Goal: Transaction & Acquisition: Purchase product/service

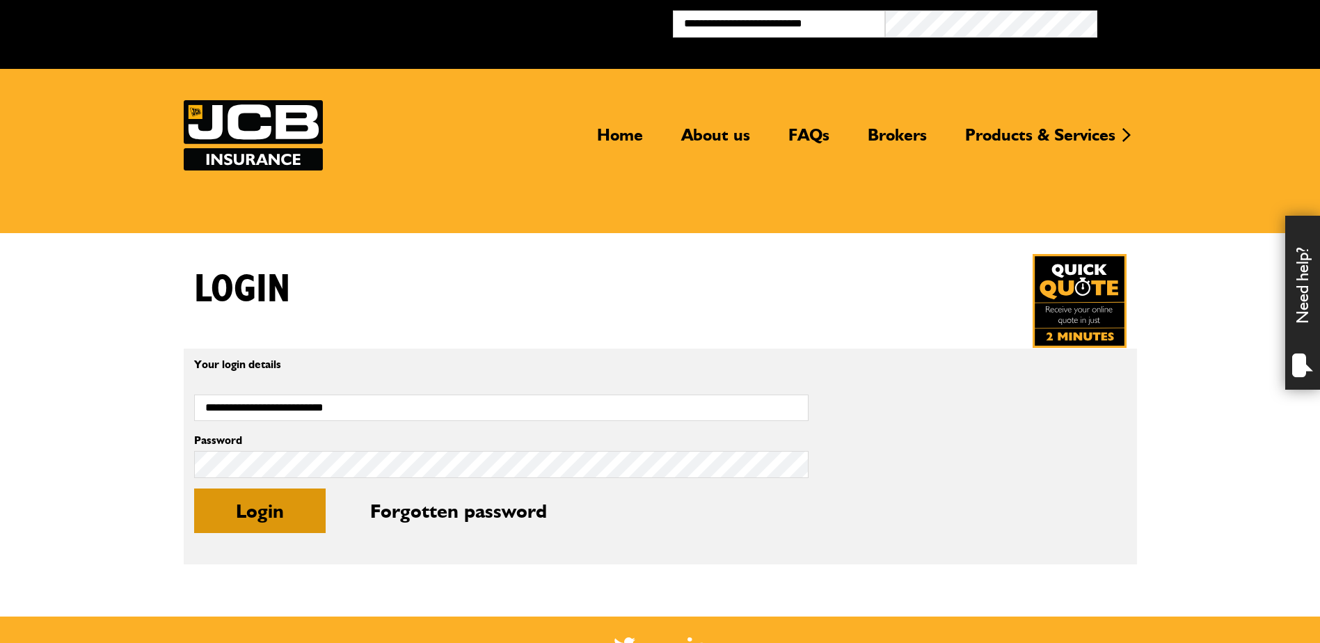
click at [255, 507] on button "Login" at bounding box center [260, 511] width 132 height 45
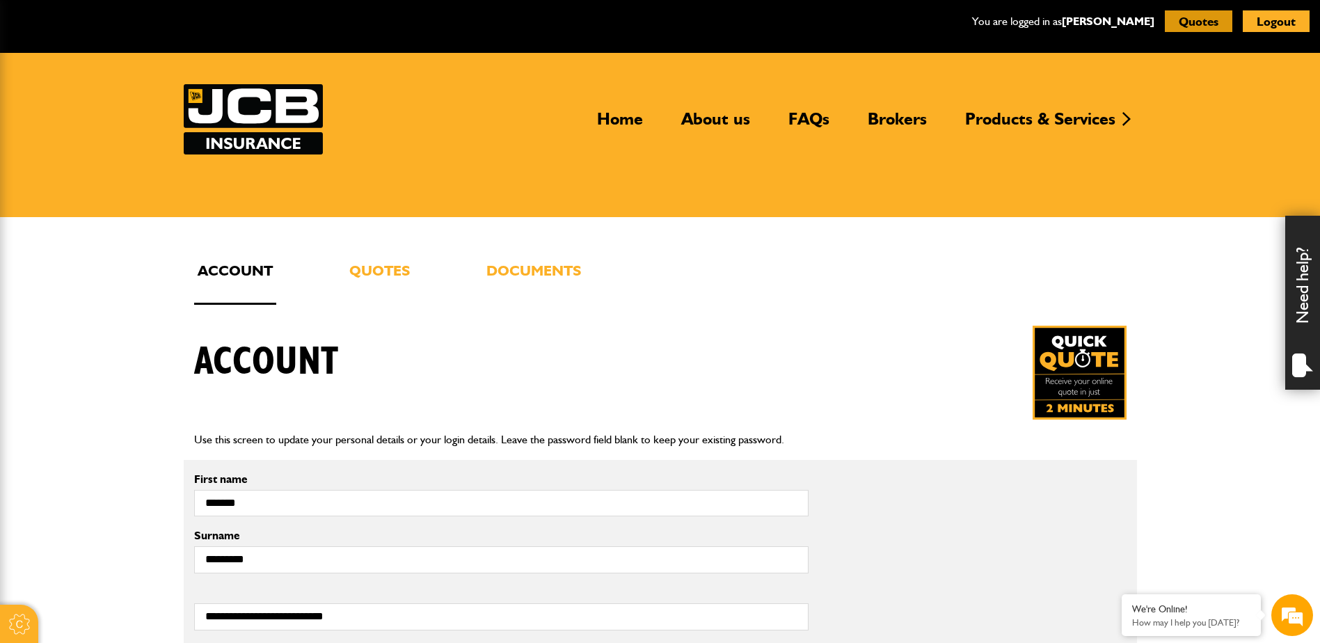
click at [1216, 24] on button "Quotes" at bounding box center [1199, 21] width 68 height 22
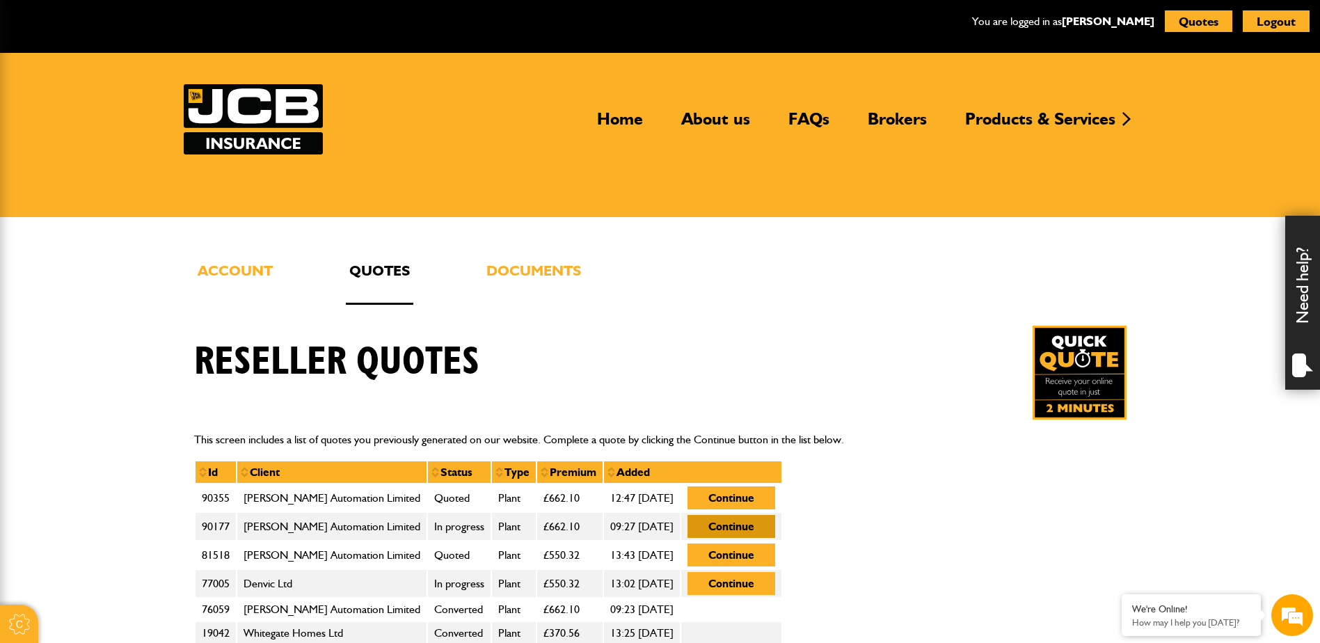
click at [734, 526] on button "Continue" at bounding box center [732, 526] width 88 height 23
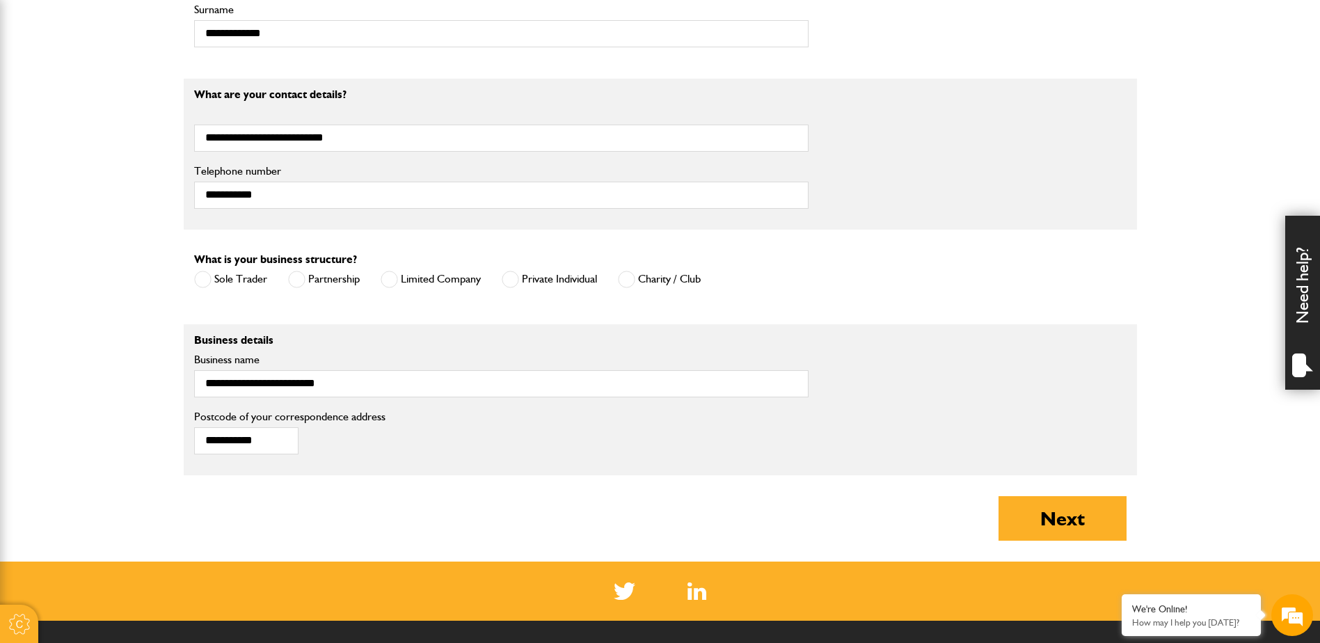
scroll to position [835, 0]
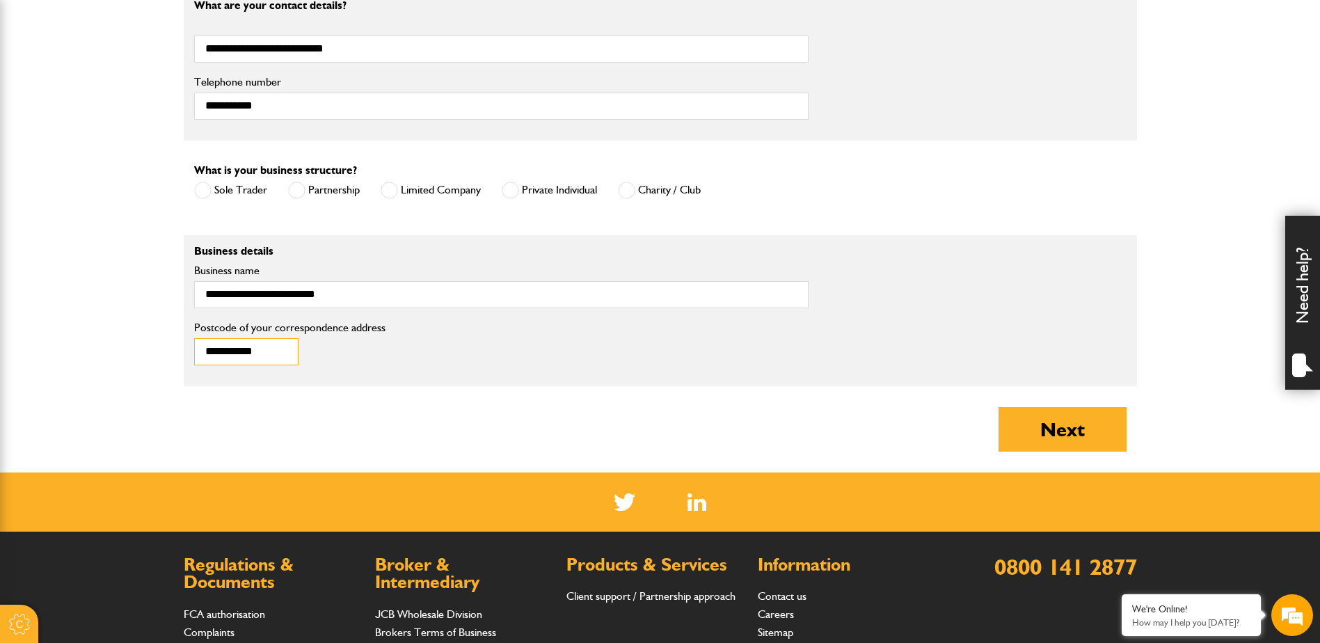
click at [283, 353] on input "**********" at bounding box center [246, 351] width 104 height 27
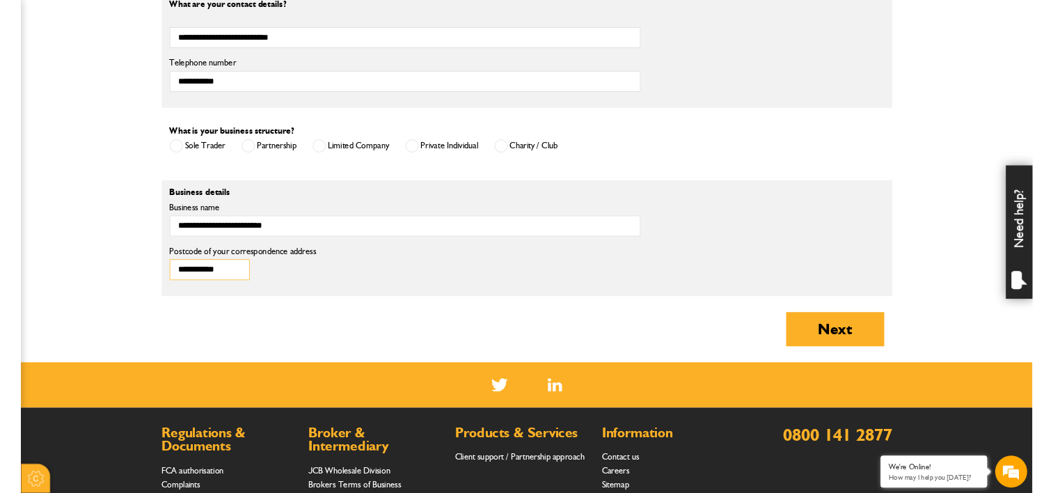
scroll to position [0, 0]
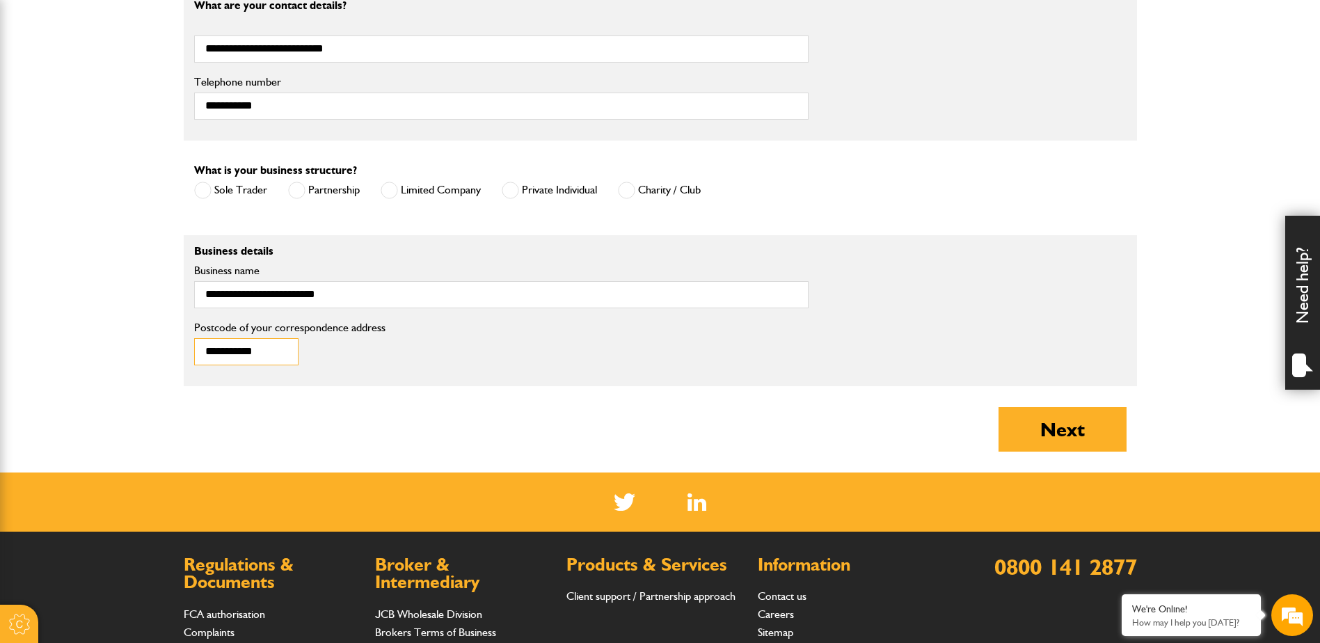
drag, startPoint x: 283, startPoint y: 353, endPoint x: 165, endPoint y: 349, distance: 117.7
click at [165, 349] on body "Cookie Options You can control which cookies we use with the form below. Please…" at bounding box center [660, 17] width 1320 height 1704
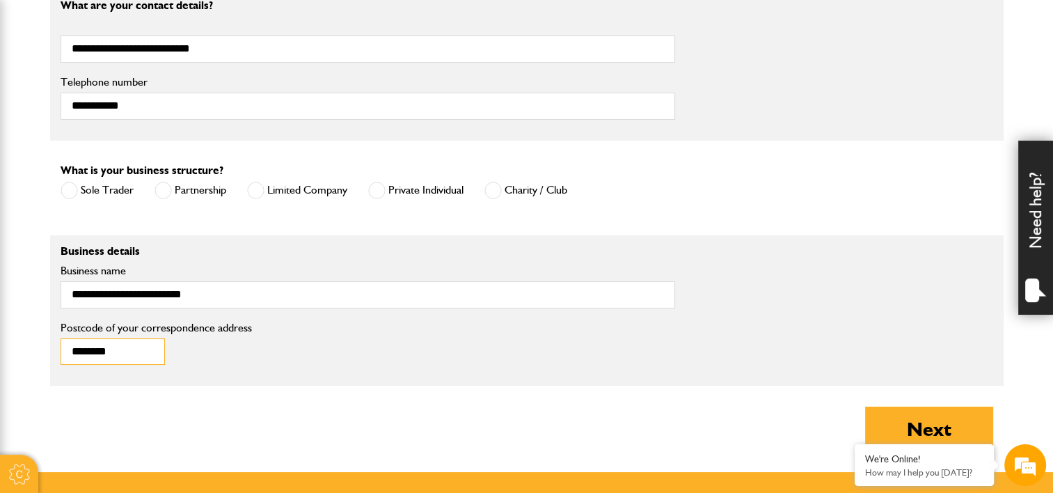
type input "********"
click at [918, 431] on button "Next" at bounding box center [929, 429] width 128 height 45
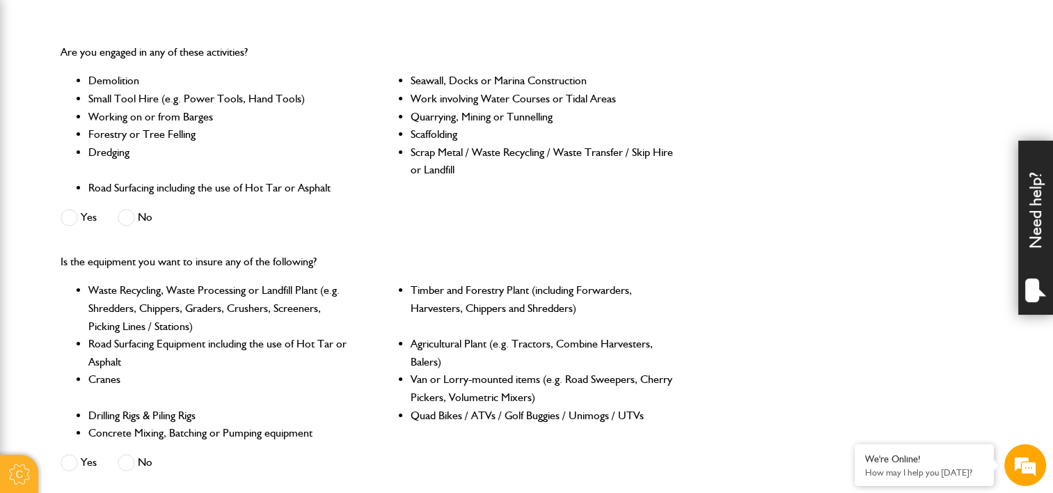
scroll to position [278, 0]
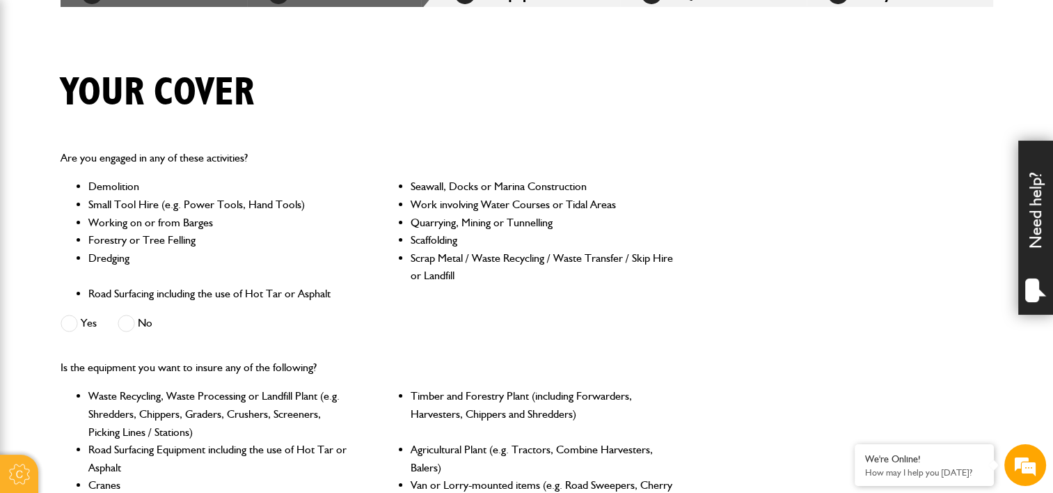
click at [121, 321] on span at bounding box center [126, 323] width 17 height 17
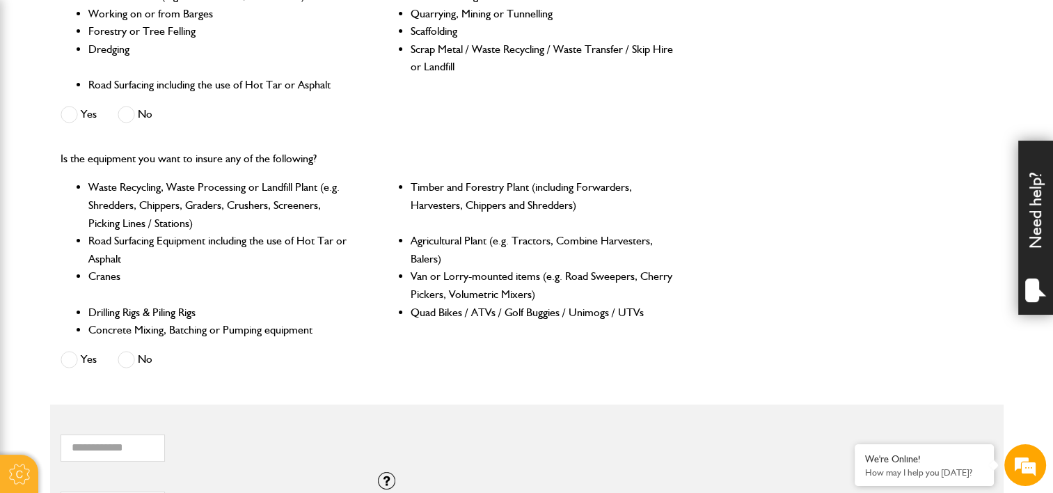
scroll to position [0, 0]
click at [131, 362] on span at bounding box center [126, 359] width 17 height 17
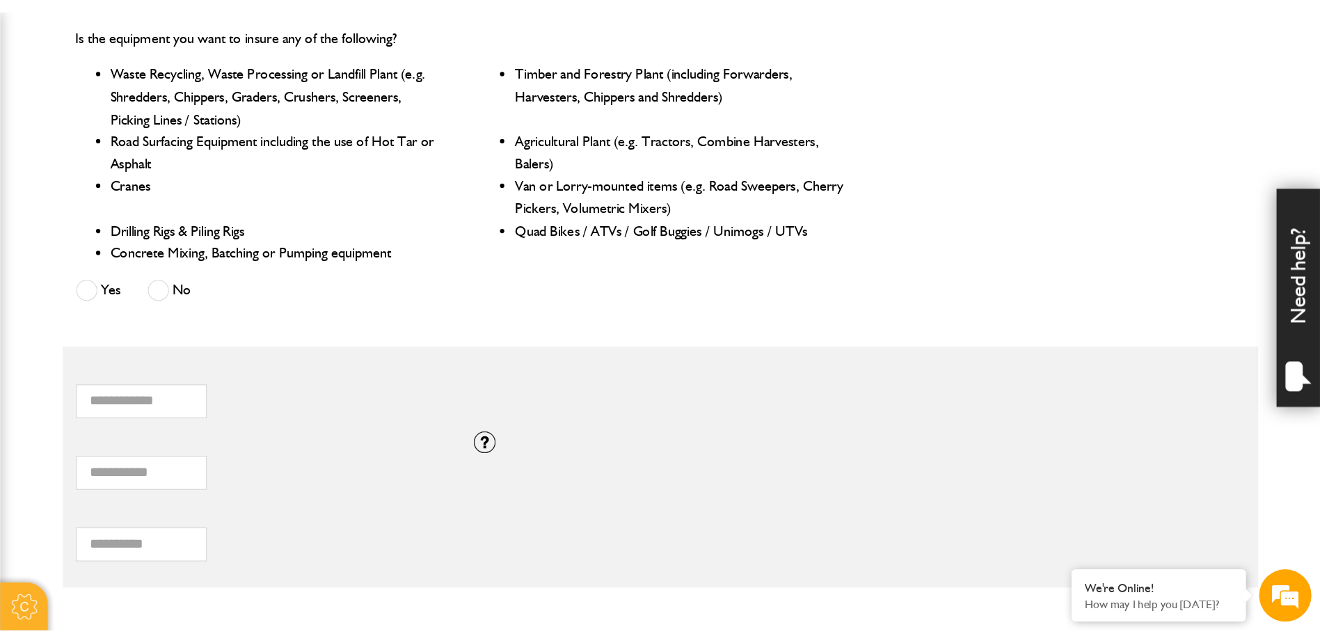
scroll to position [626, 0]
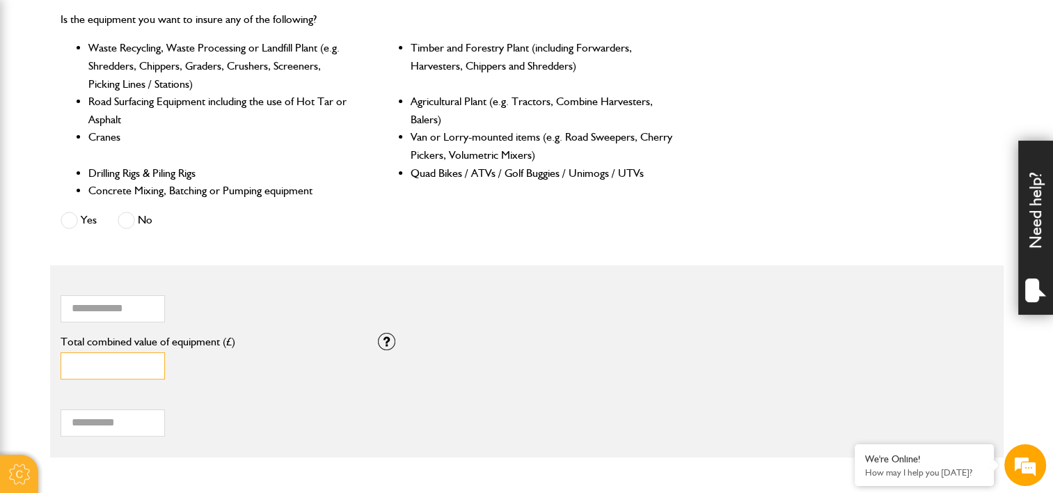
click at [118, 370] on input "*" at bounding box center [113, 365] width 104 height 27
type input "******"
click at [262, 372] on div "****** Total combined value of equipment (£)" at bounding box center [209, 357] width 297 height 43
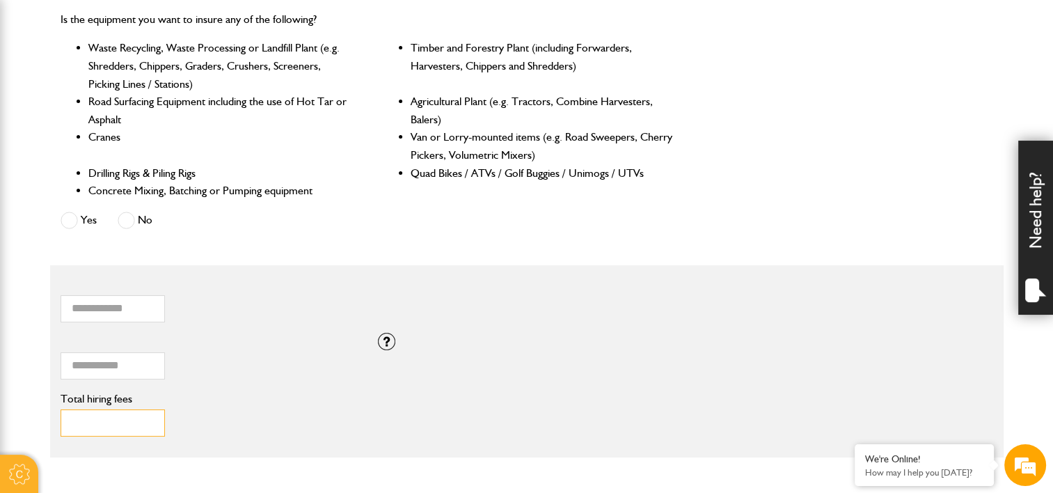
click at [124, 420] on input "Total hiring fees" at bounding box center [113, 422] width 104 height 27
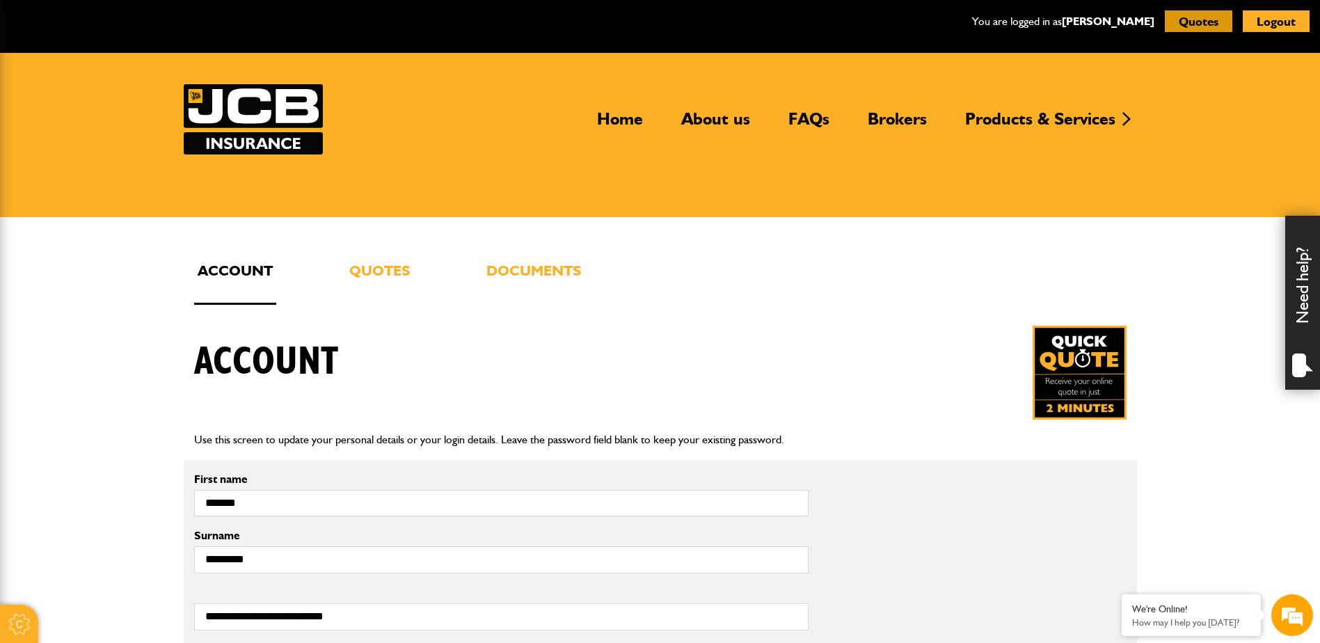
click at [1203, 23] on button "Quotes" at bounding box center [1199, 21] width 68 height 22
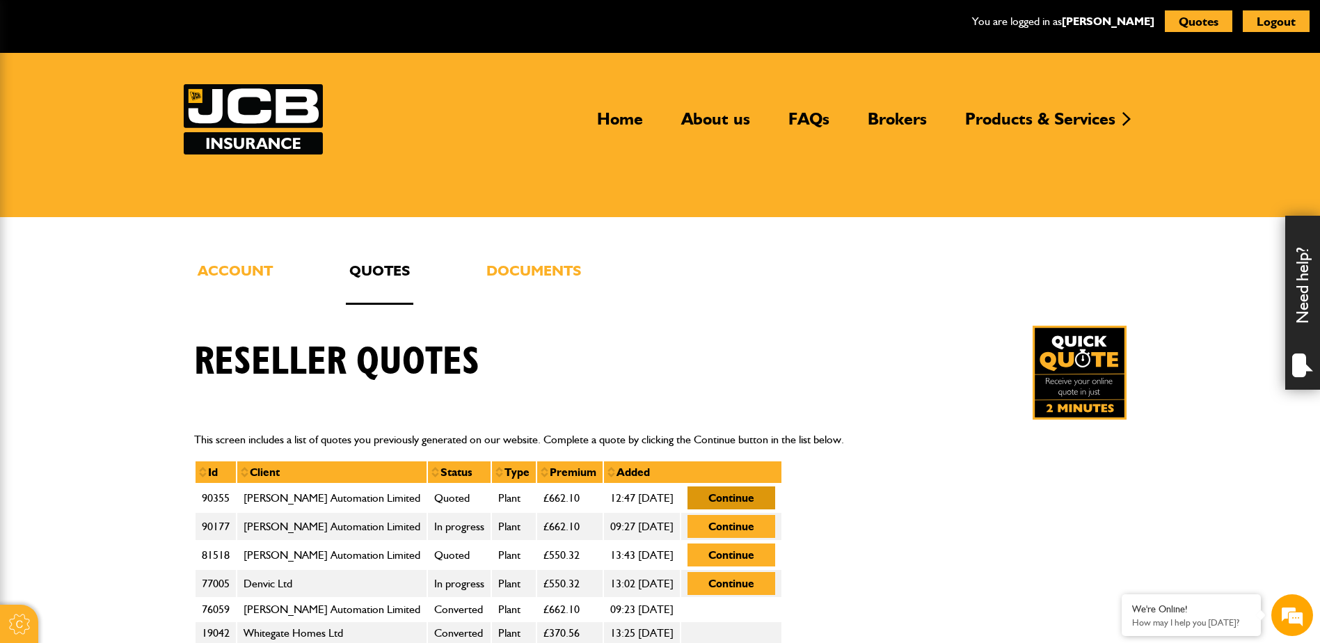
click at [747, 497] on button "Continue" at bounding box center [732, 498] width 88 height 23
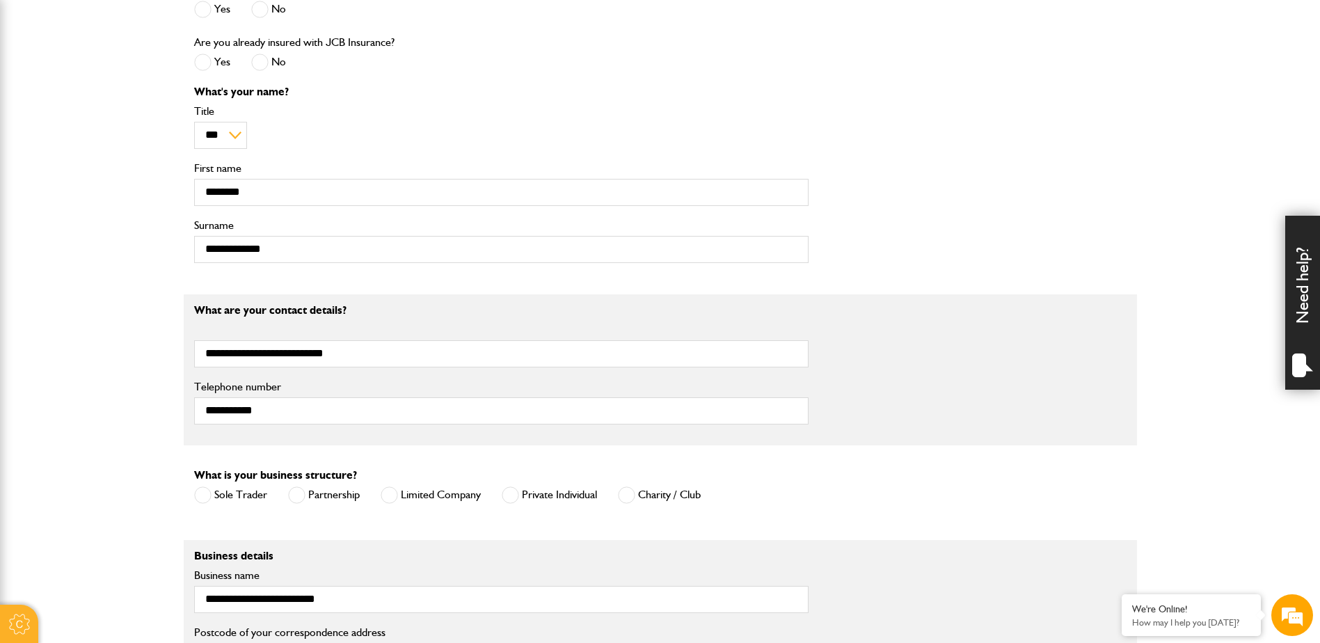
scroll to position [835, 0]
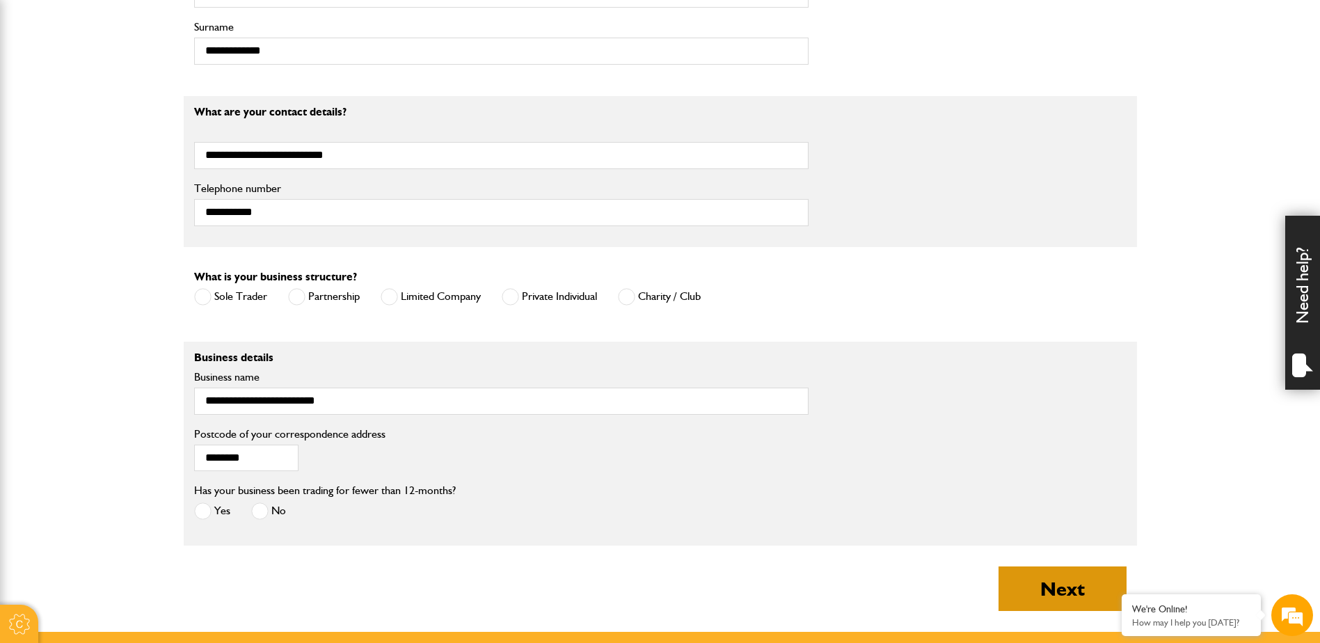
click at [1063, 591] on button "Next" at bounding box center [1063, 589] width 128 height 45
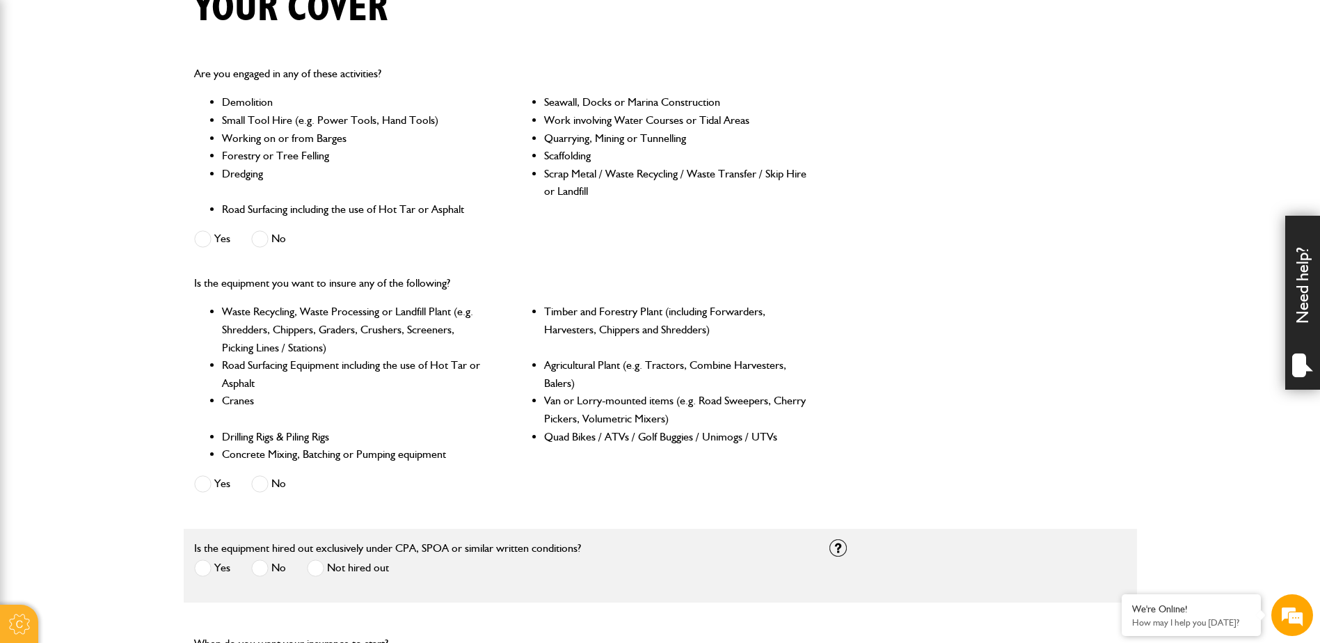
scroll to position [557, 0]
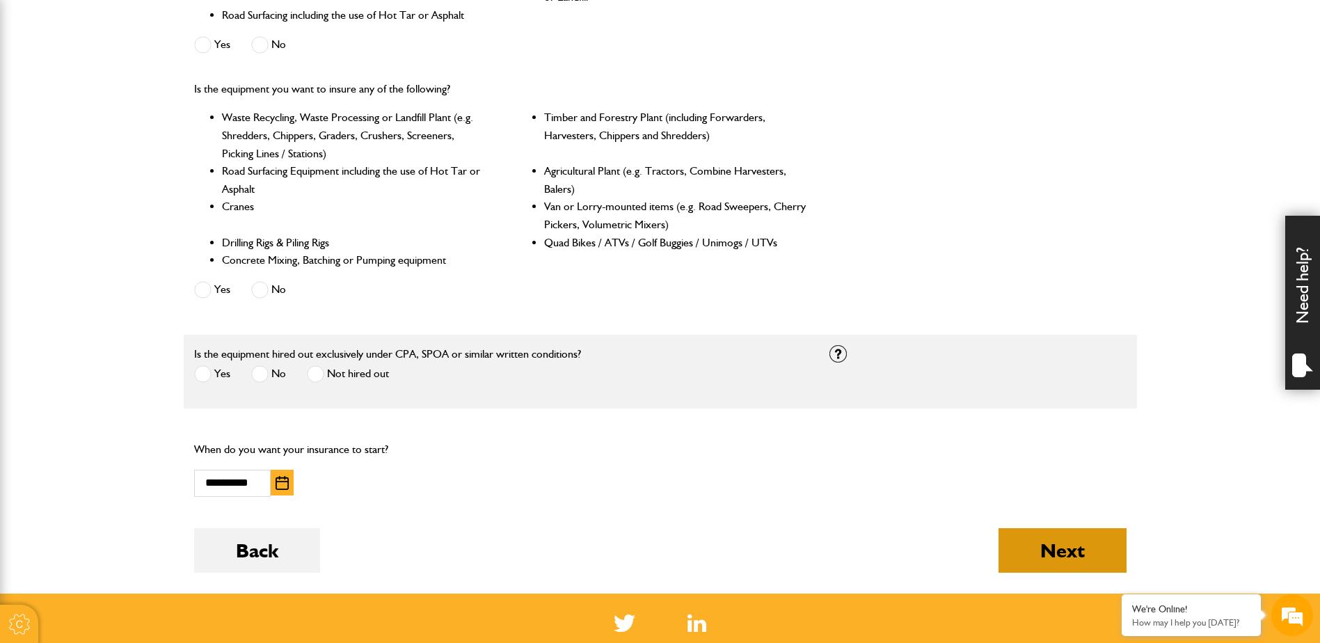
click at [1047, 549] on button "Next" at bounding box center [1063, 550] width 128 height 45
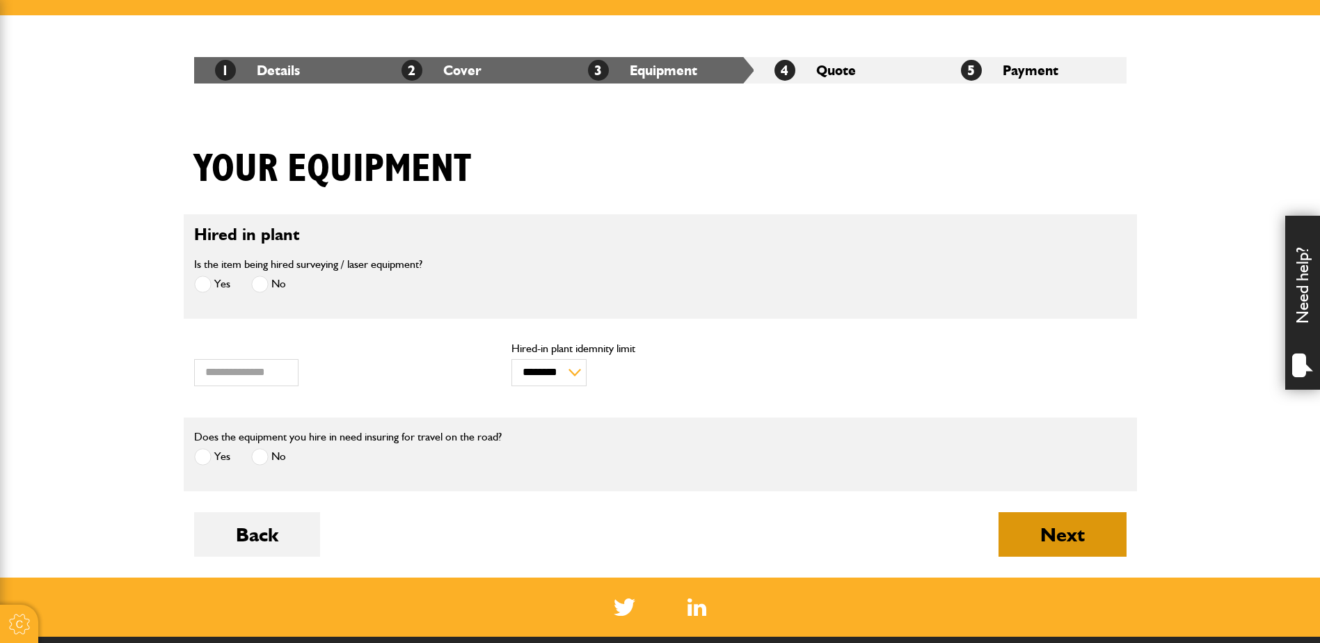
scroll to position [209, 0]
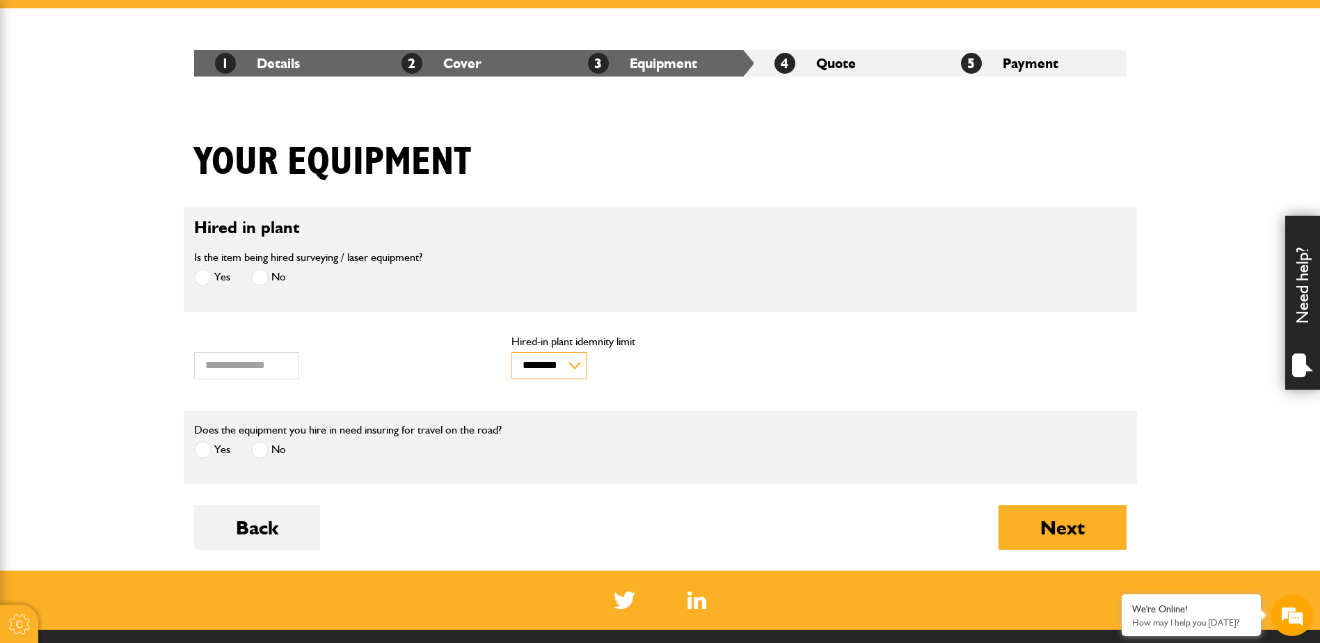
click at [568, 364] on select "******** ********" at bounding box center [549, 365] width 75 height 27
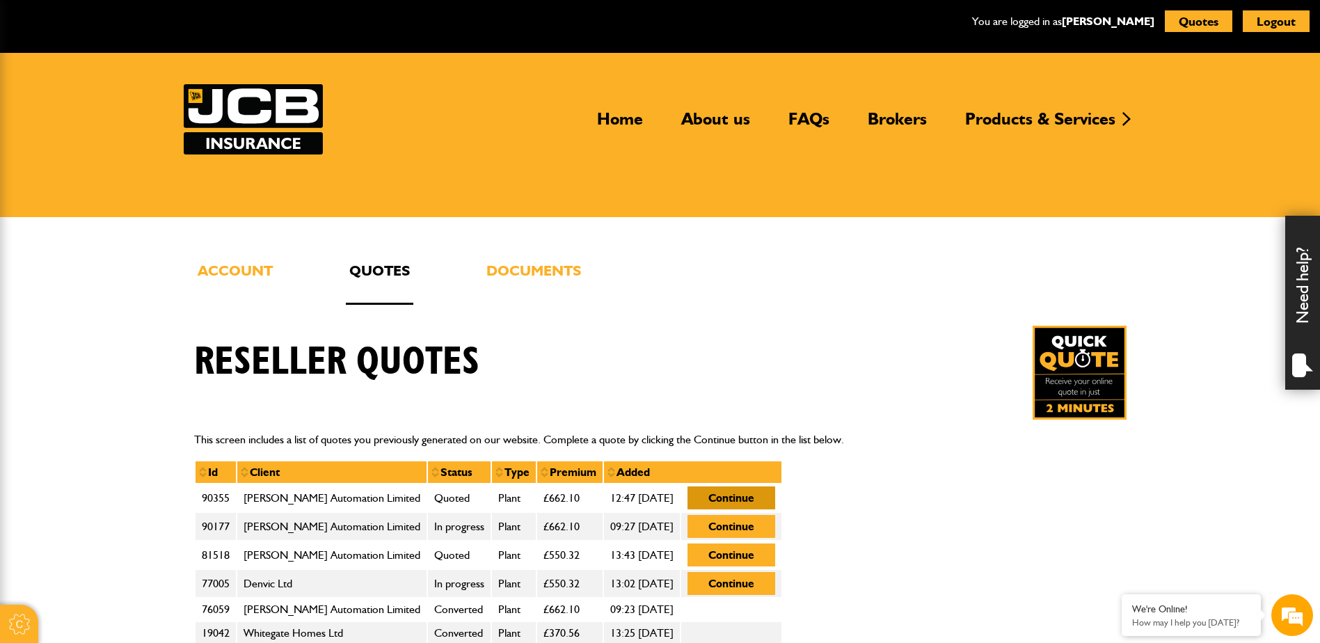
click at [761, 496] on button "Continue" at bounding box center [732, 498] width 88 height 23
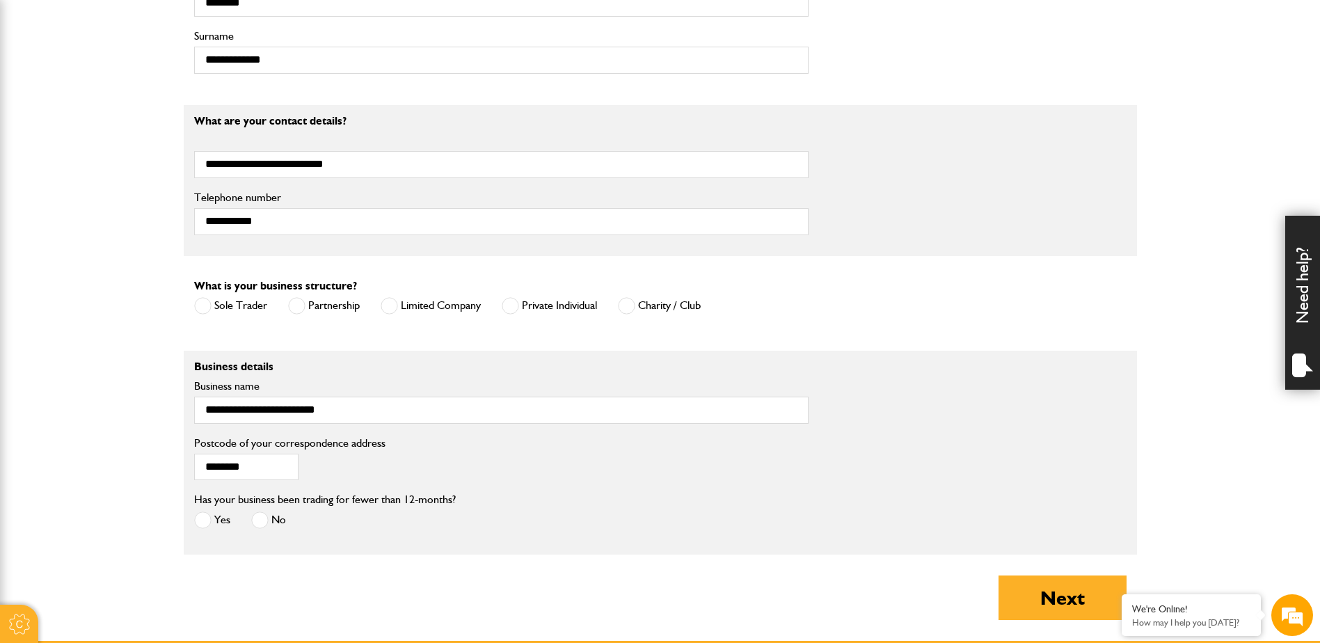
scroll to position [835, 0]
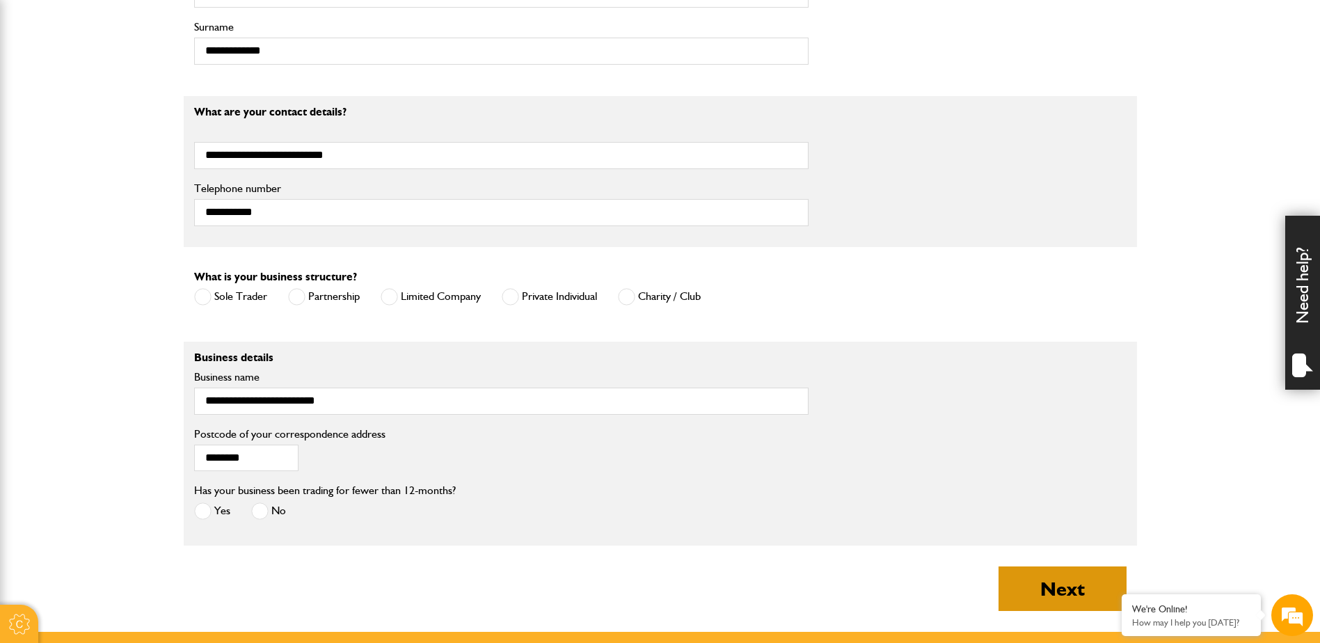
click at [1057, 587] on button "Next" at bounding box center [1063, 589] width 128 height 45
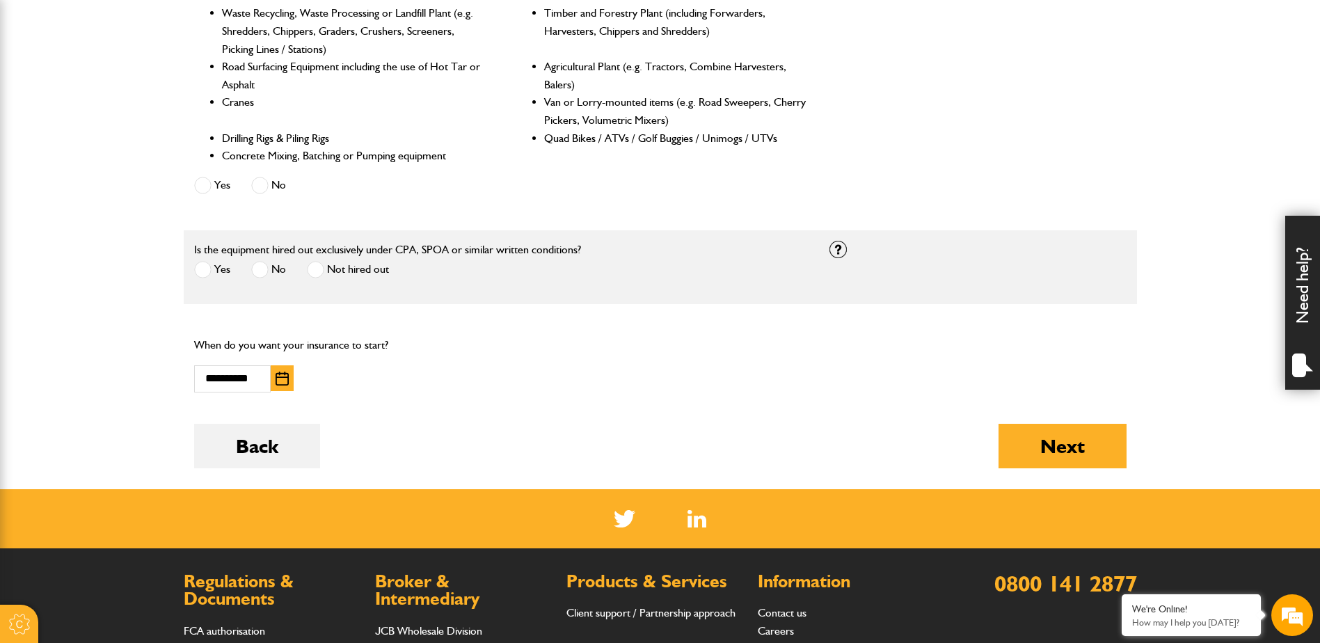
scroll to position [905, 0]
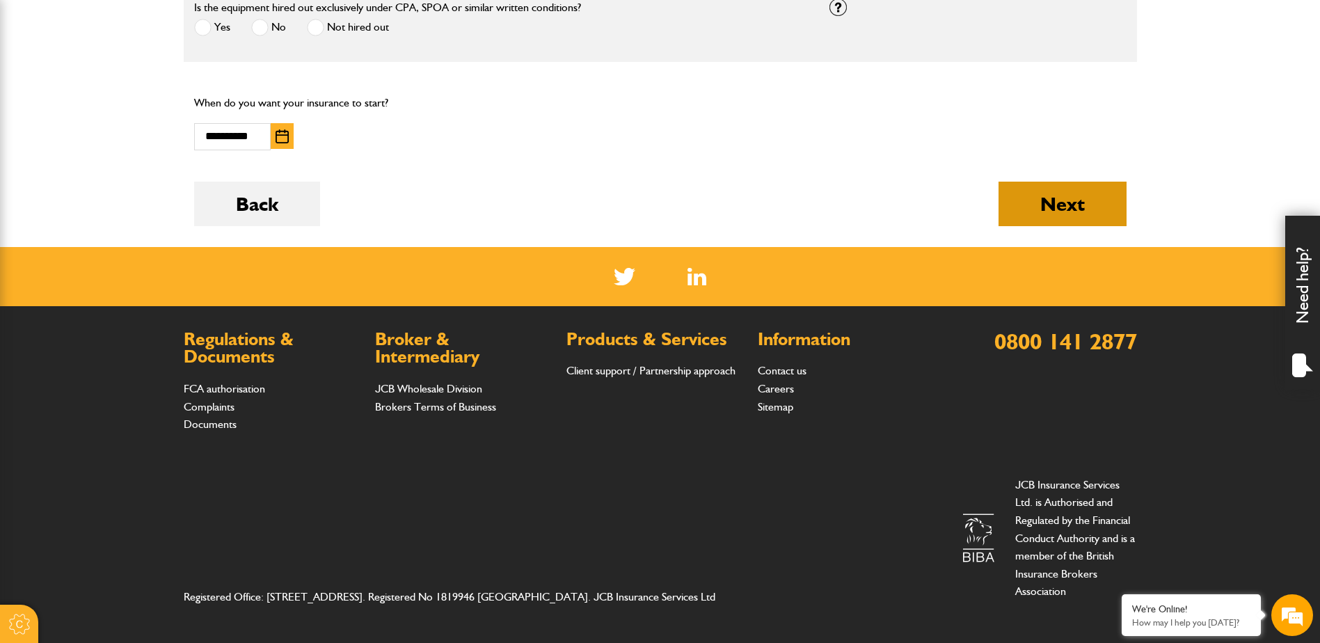
click at [1048, 198] on button "Next" at bounding box center [1063, 204] width 128 height 45
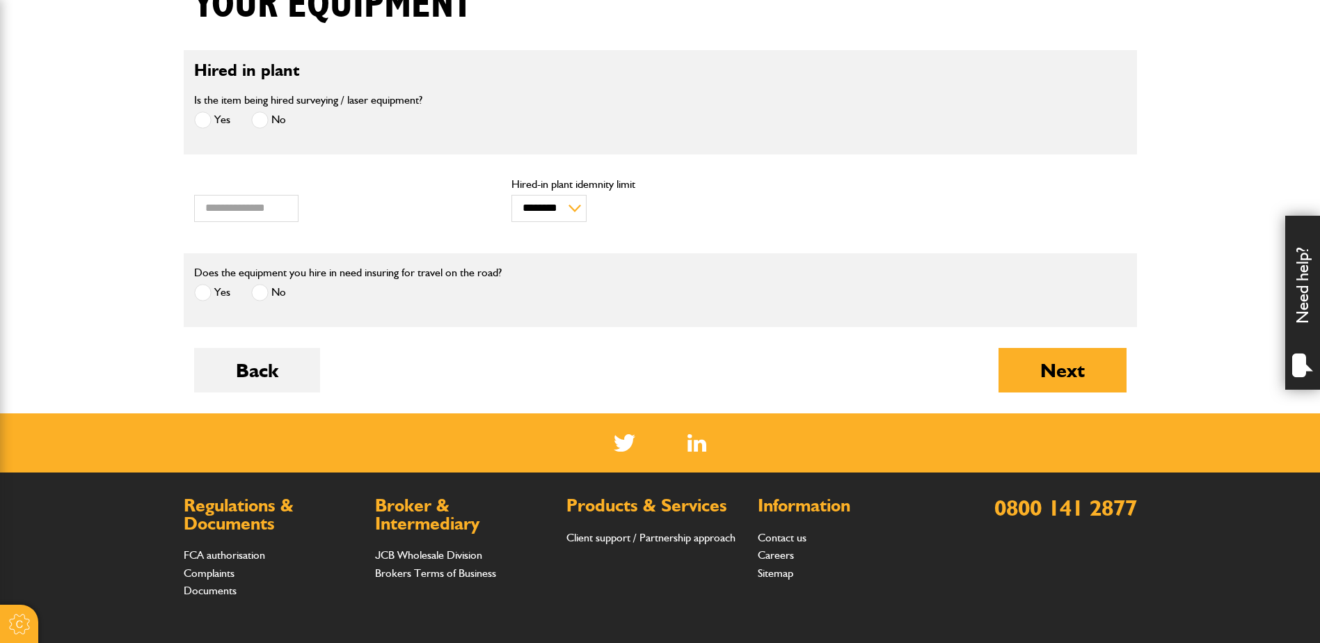
scroll to position [418, 0]
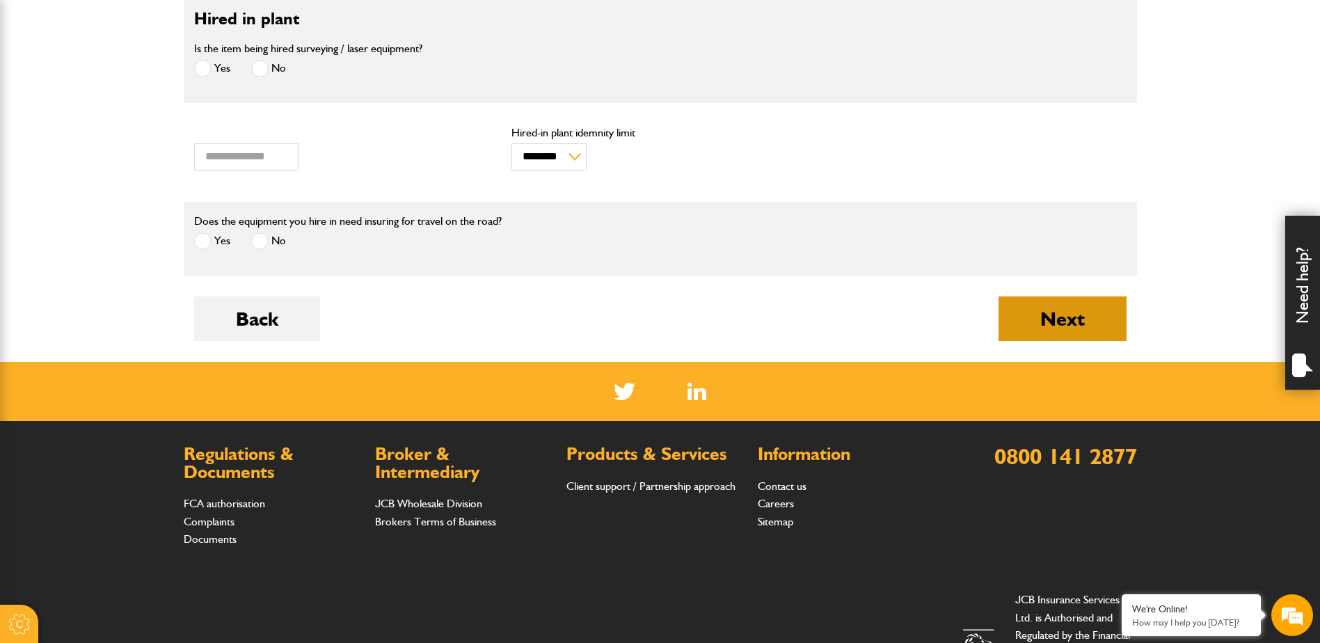
click at [1043, 321] on button "Next" at bounding box center [1063, 319] width 128 height 45
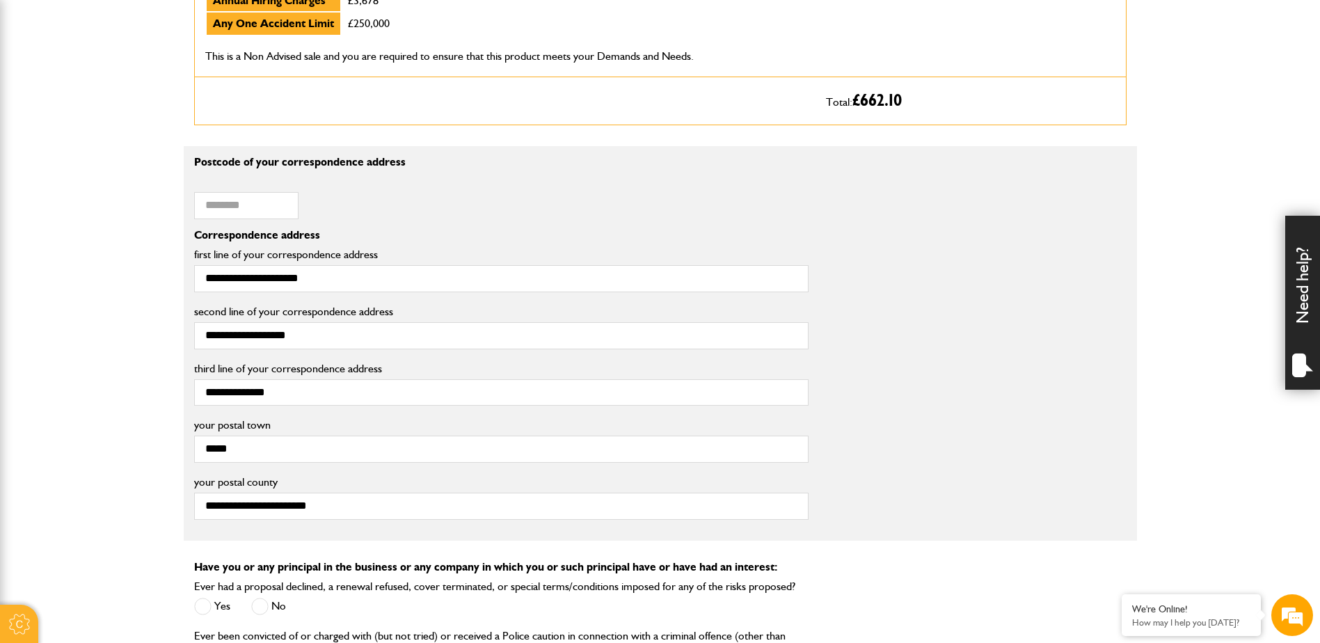
scroll to position [974, 0]
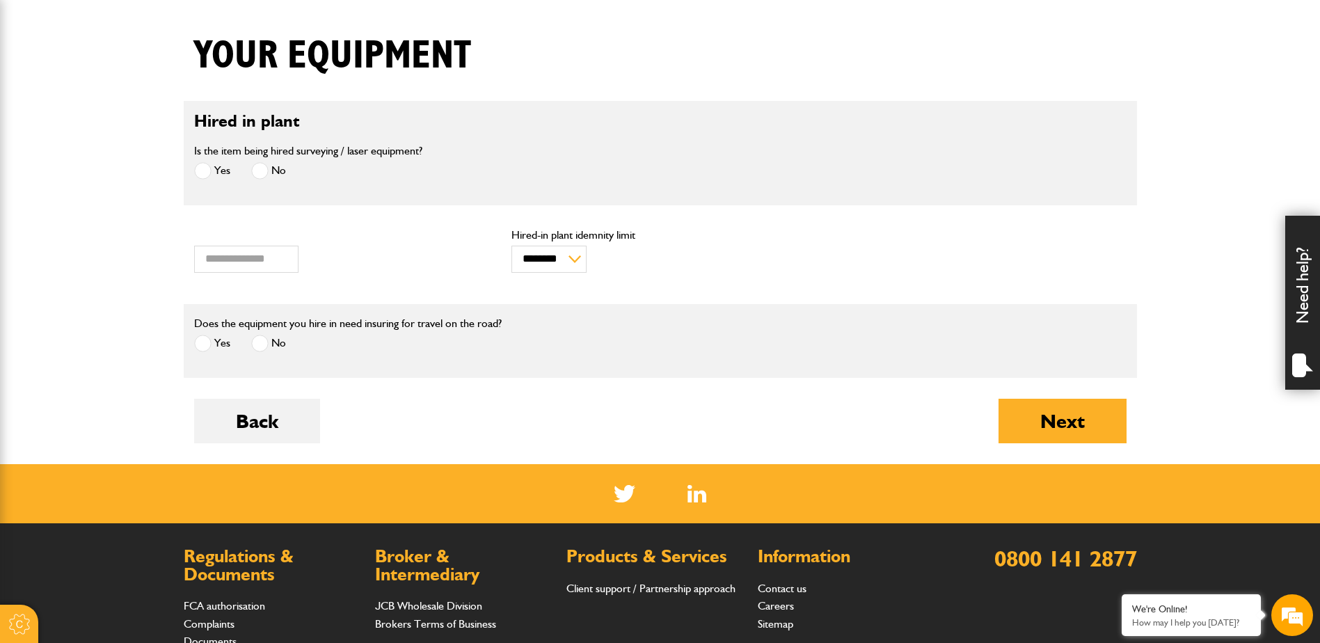
scroll to position [139, 0]
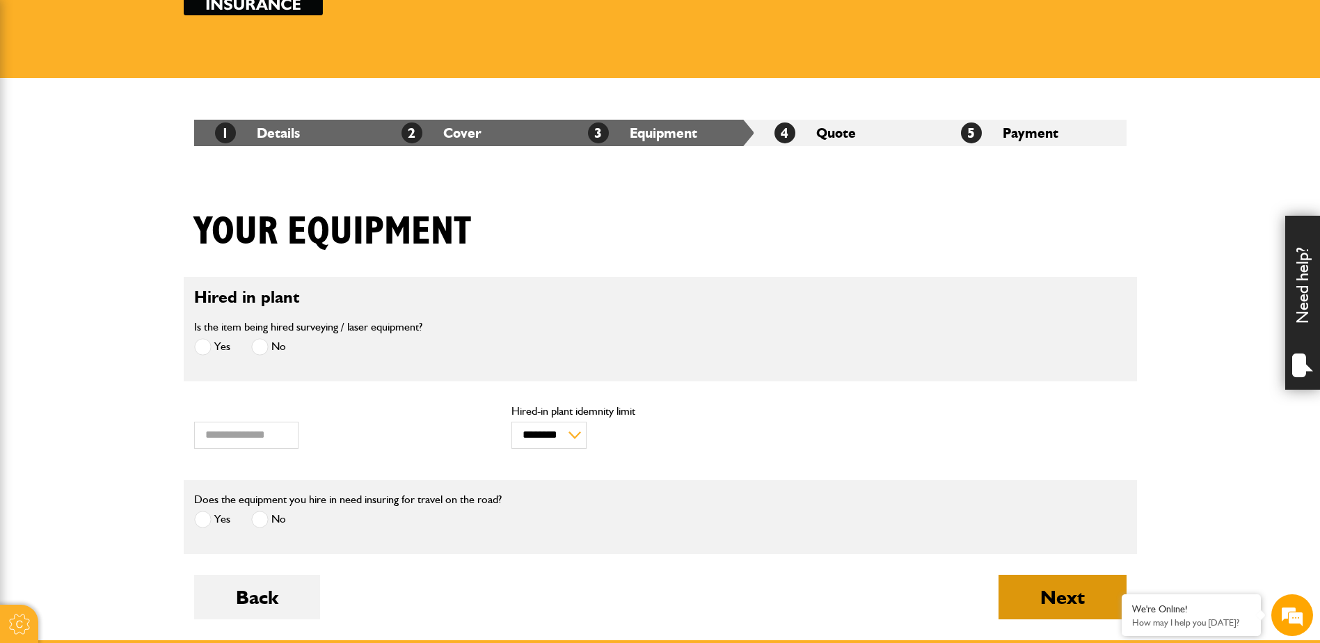
click at [1064, 601] on button "Next" at bounding box center [1063, 597] width 128 height 45
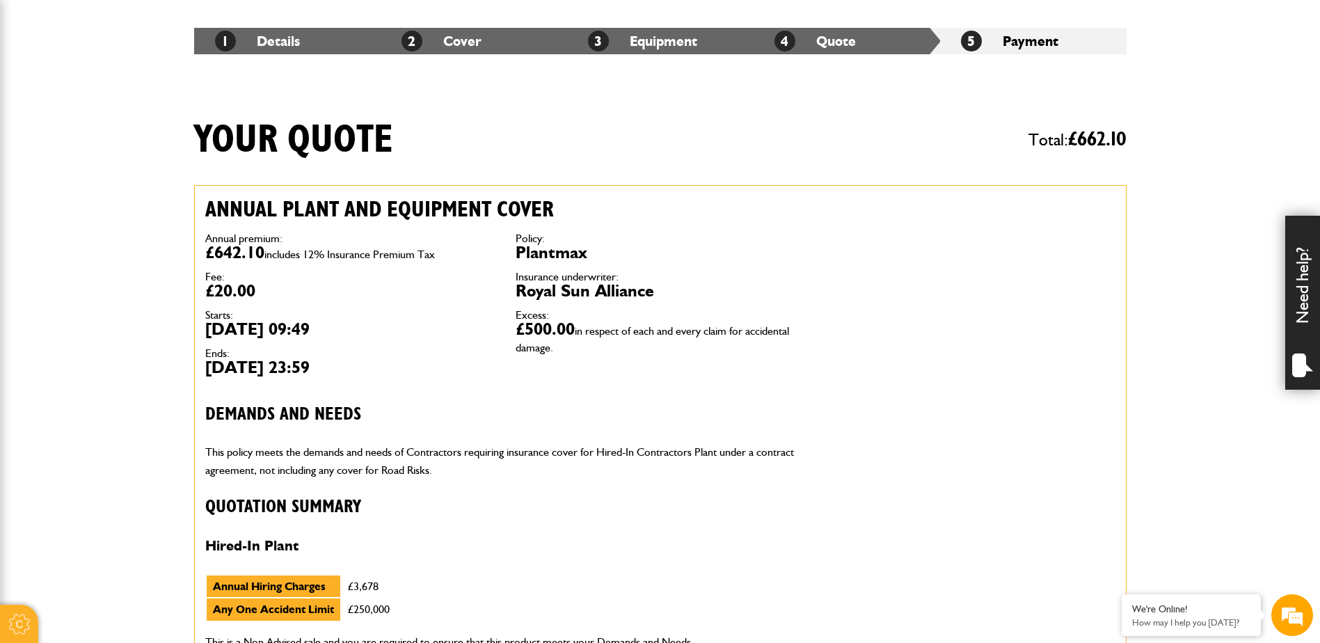
scroll to position [209, 0]
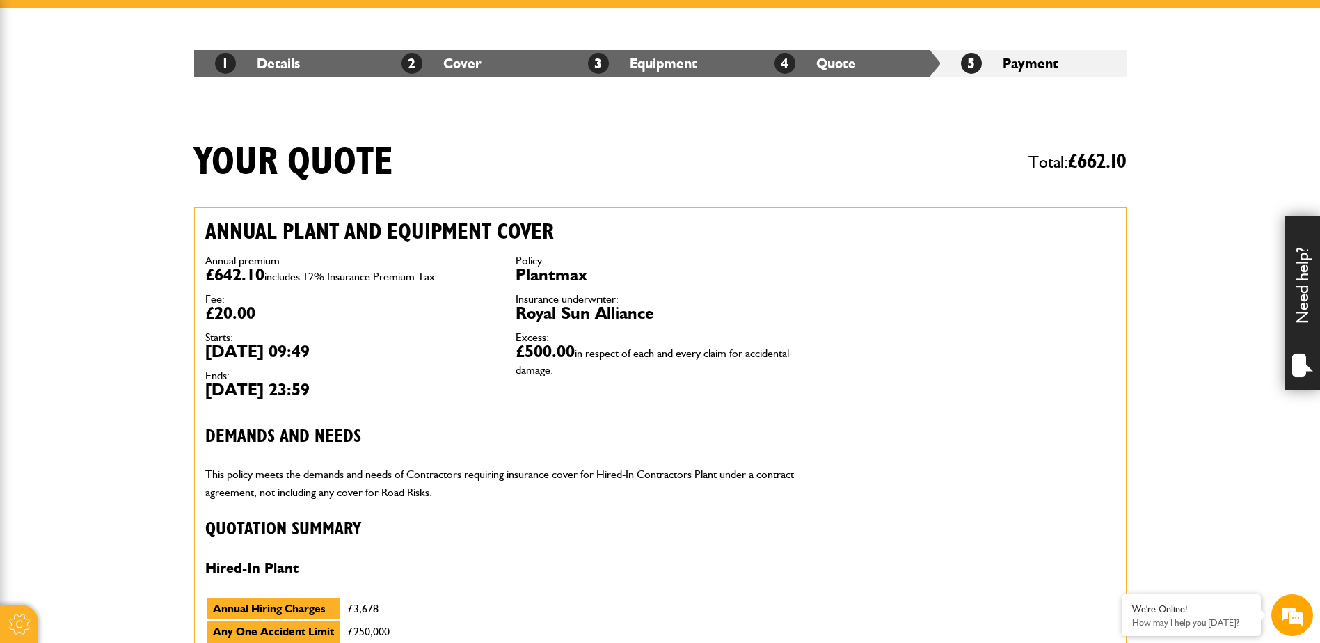
click at [1312, 276] on div "Need help?" at bounding box center [1303, 303] width 35 height 174
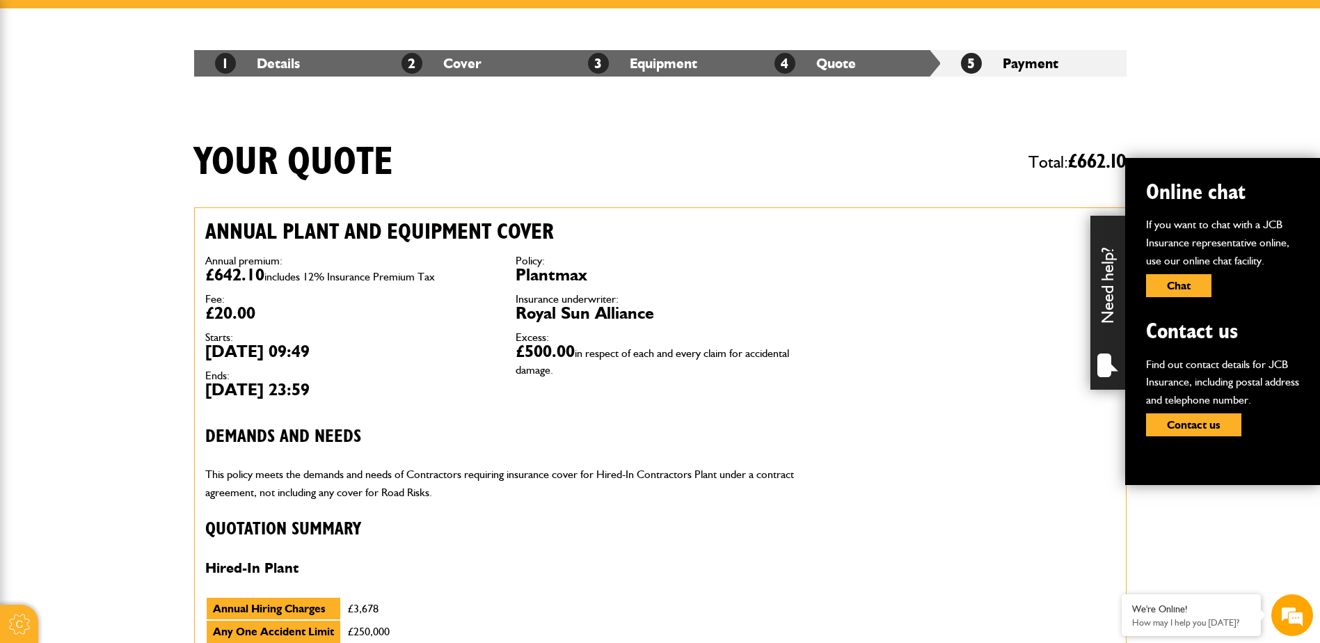
scroll to position [0, 0]
click at [1190, 279] on button "Chat" at bounding box center [1178, 285] width 65 height 23
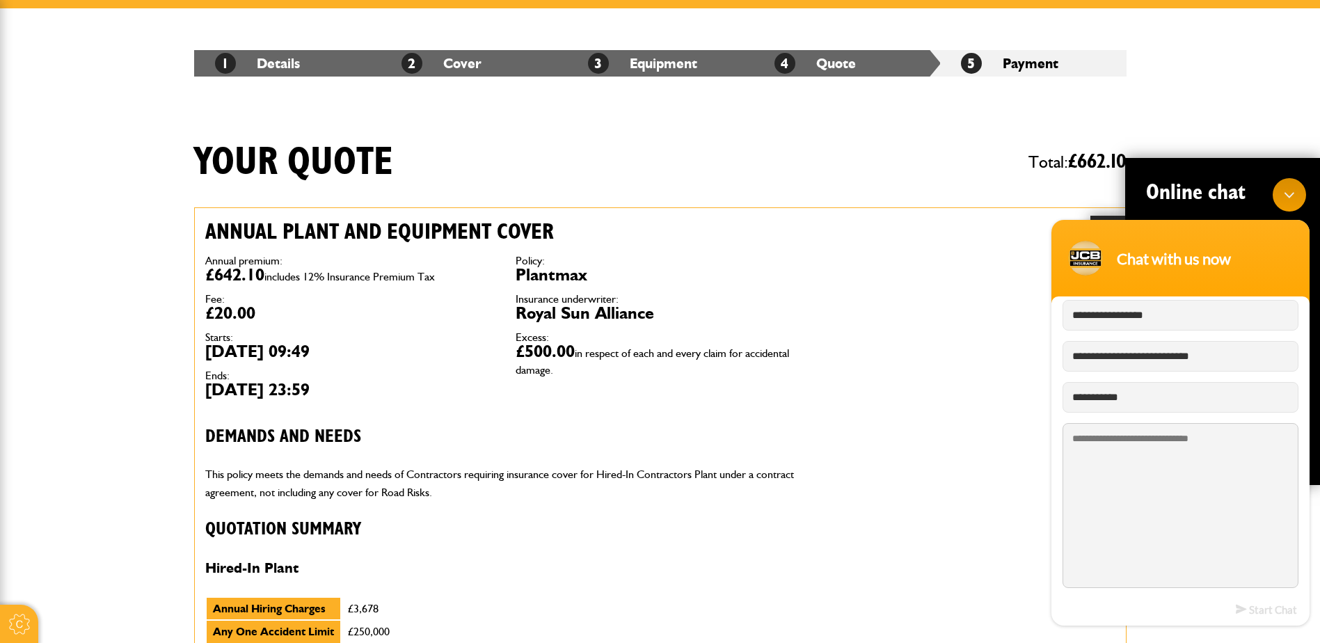
click at [1132, 449] on textarea "Type your message and hit 'Enter'" at bounding box center [1181, 505] width 236 height 165
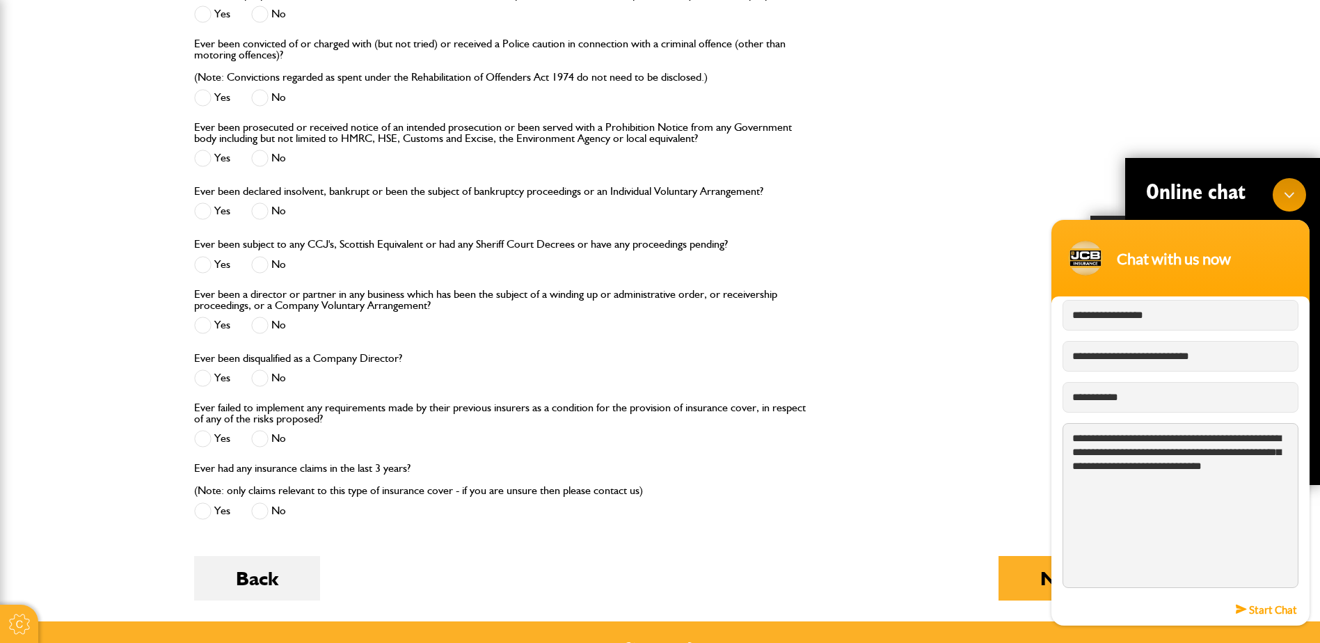
scroll to position [1601, 0]
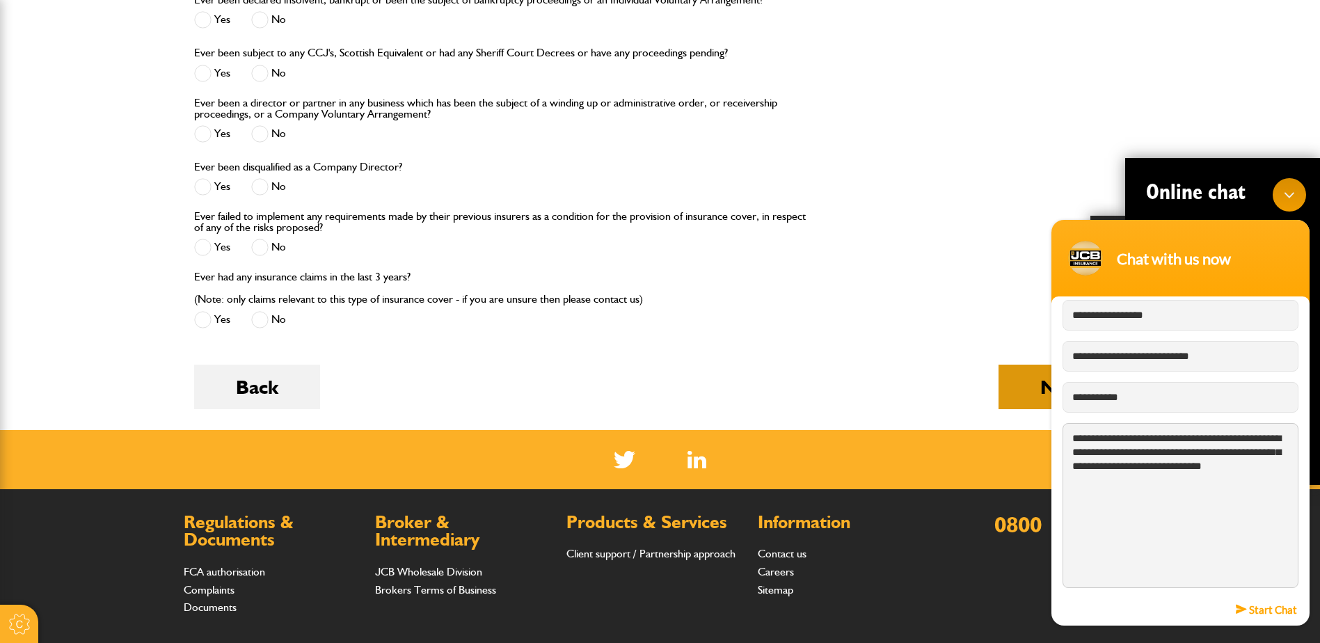
type textarea "**********"
click at [1023, 393] on button "Next" at bounding box center [1063, 387] width 128 height 45
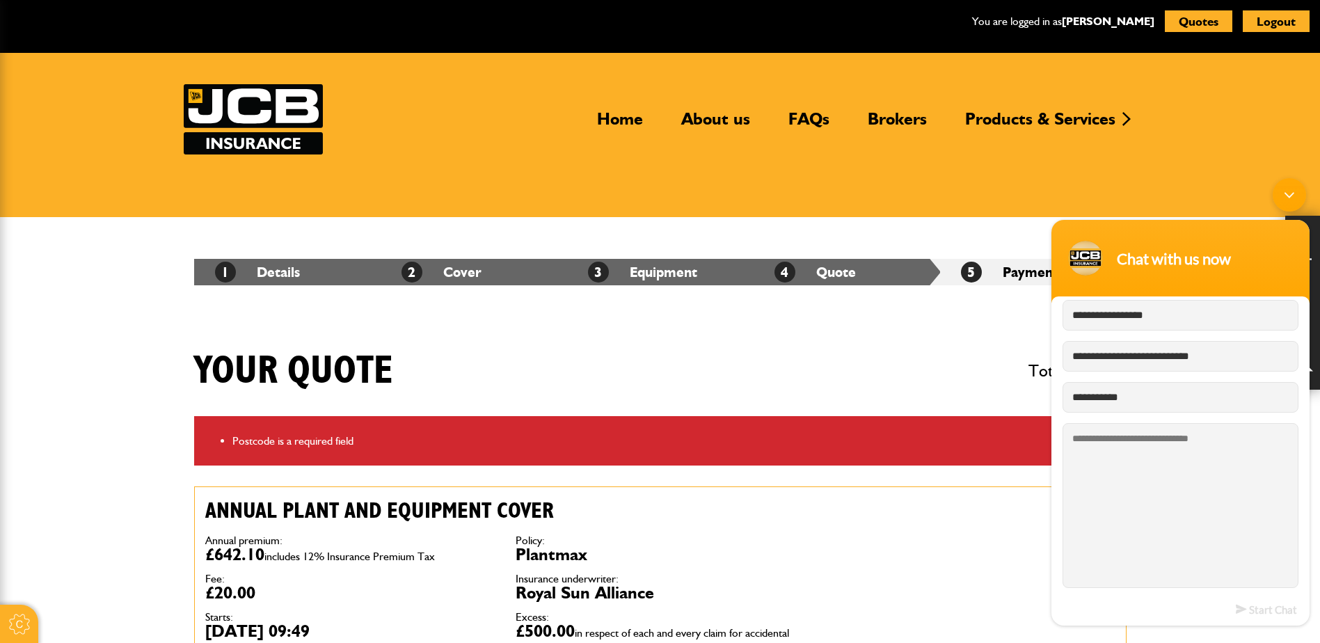
click at [1297, 187] on div "Minimize live chat window" at bounding box center [1289, 194] width 33 height 33
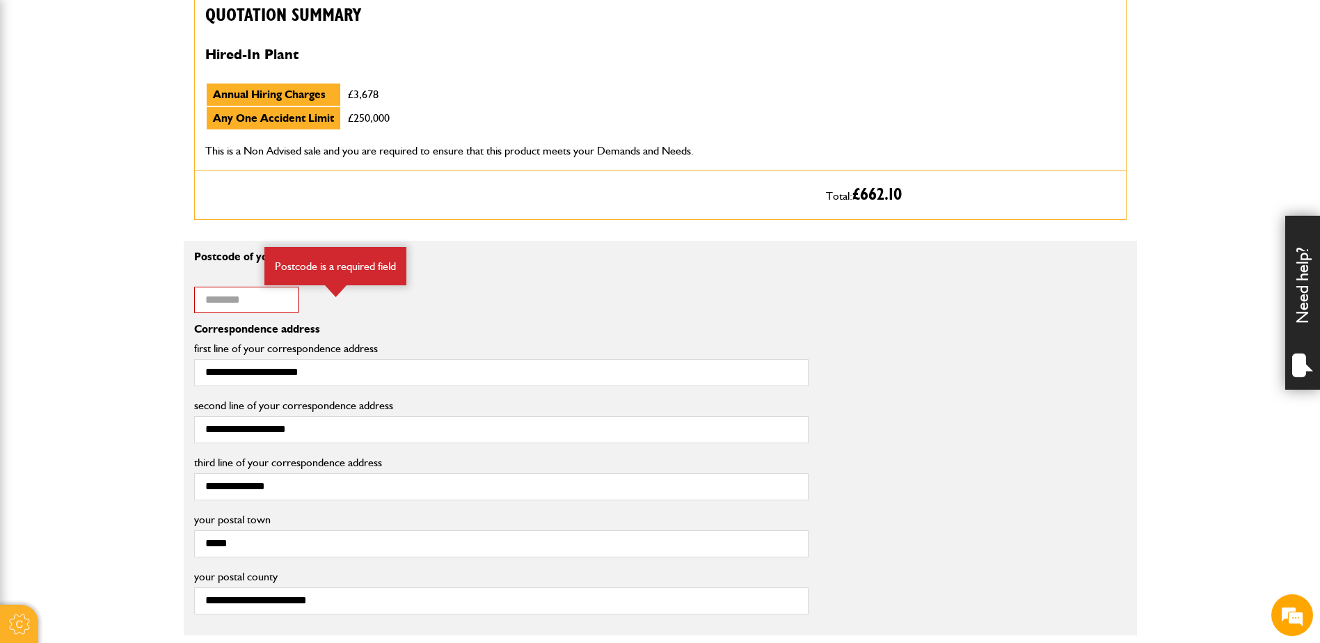
scroll to position [626, 0]
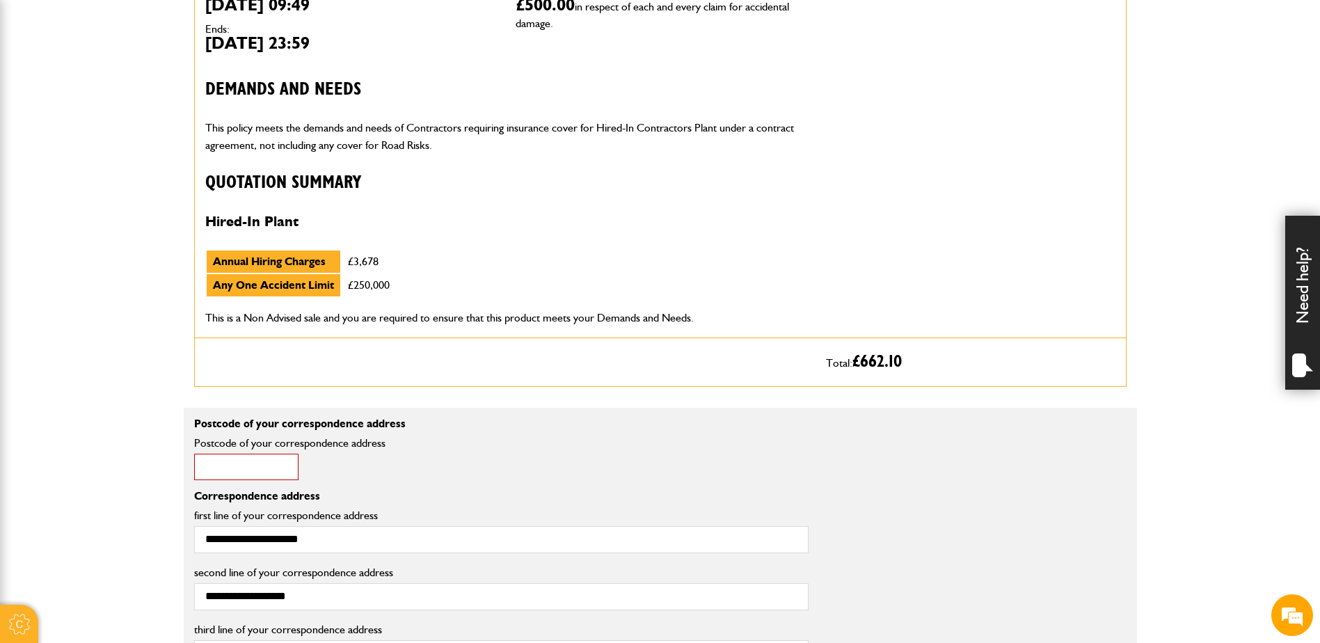
click at [232, 458] on input "Postcode of your correspondence address" at bounding box center [246, 467] width 104 height 27
type input "********"
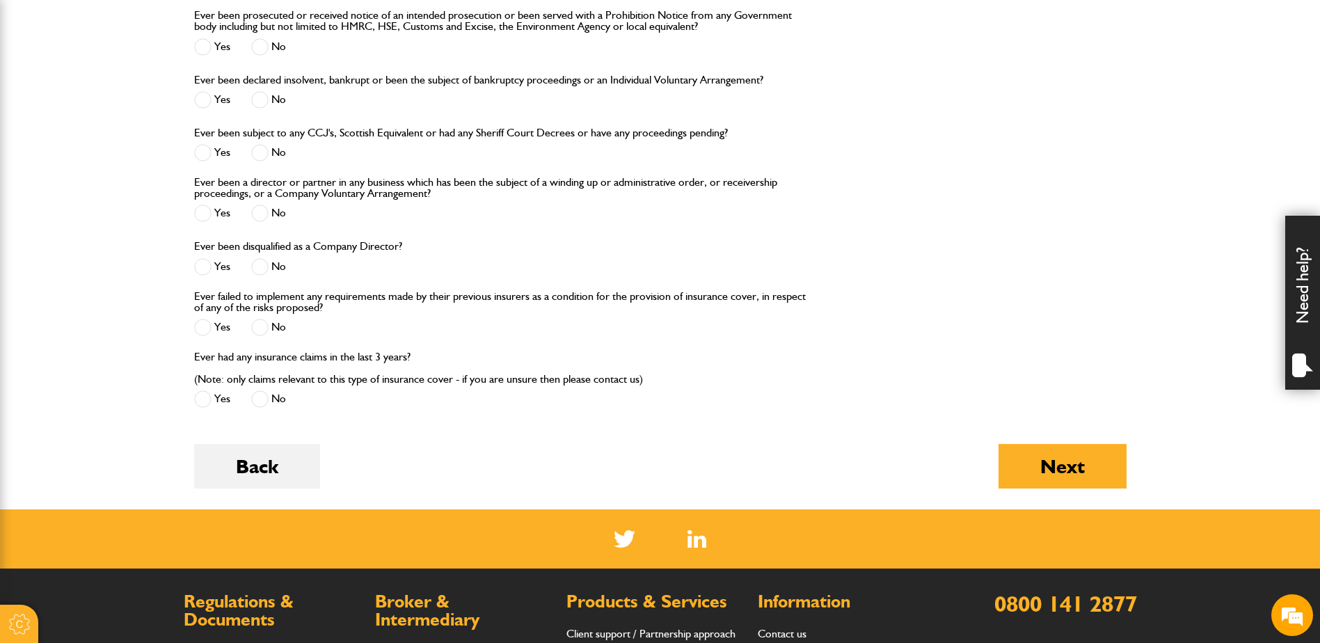
scroll to position [1740, 0]
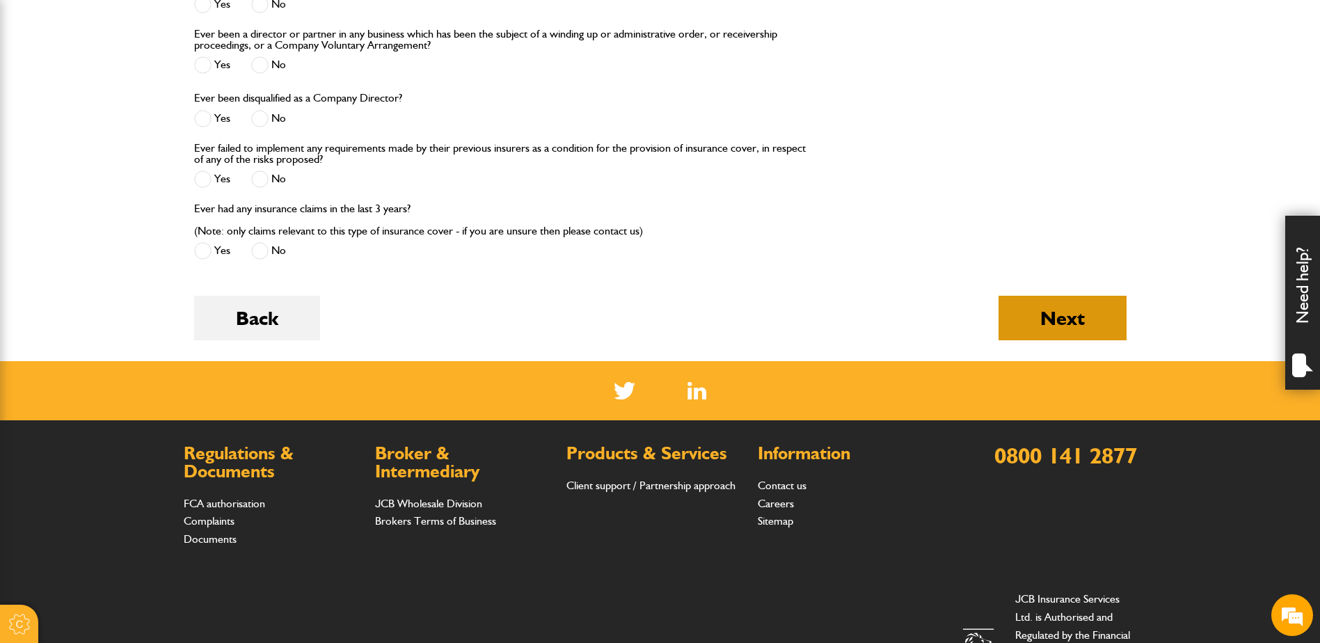
click at [1067, 320] on button "Next" at bounding box center [1063, 318] width 128 height 45
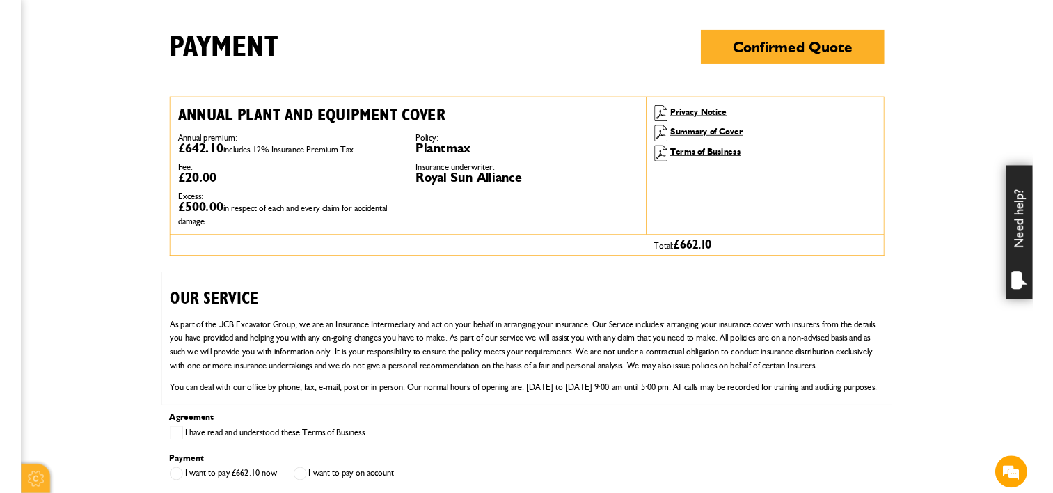
scroll to position [209, 0]
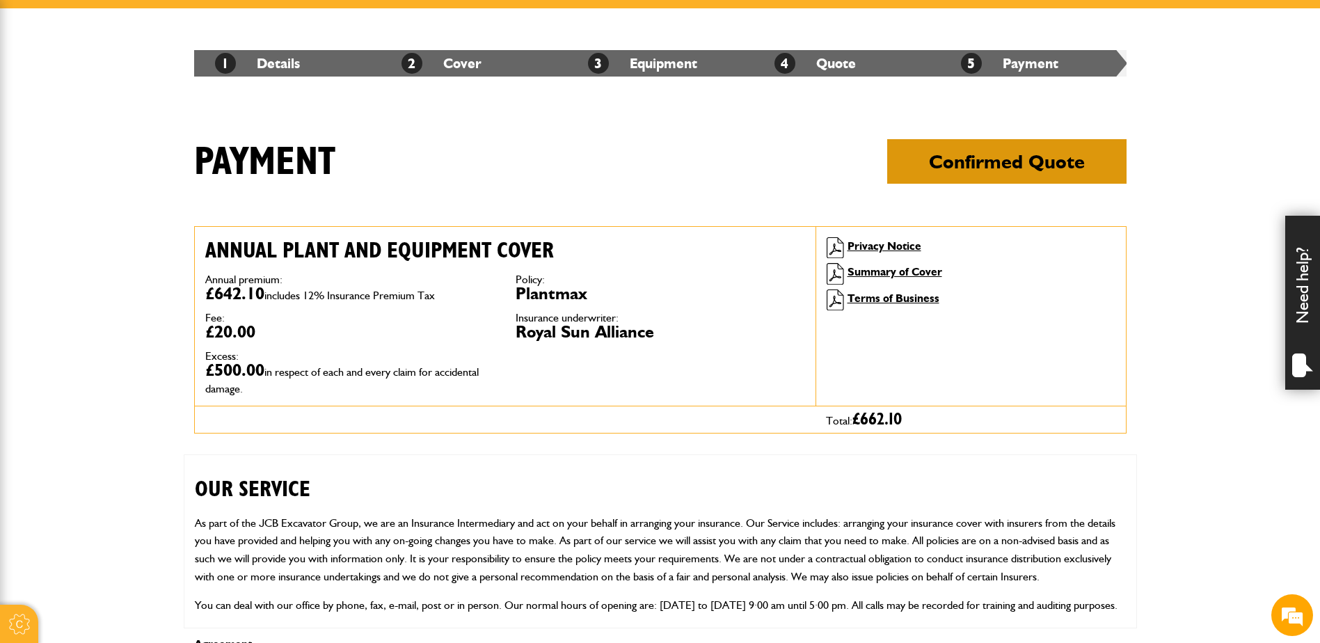
click at [1022, 168] on button "Confirmed Quote" at bounding box center [1006, 161] width 239 height 45
